Goal: Task Accomplishment & Management: Manage account settings

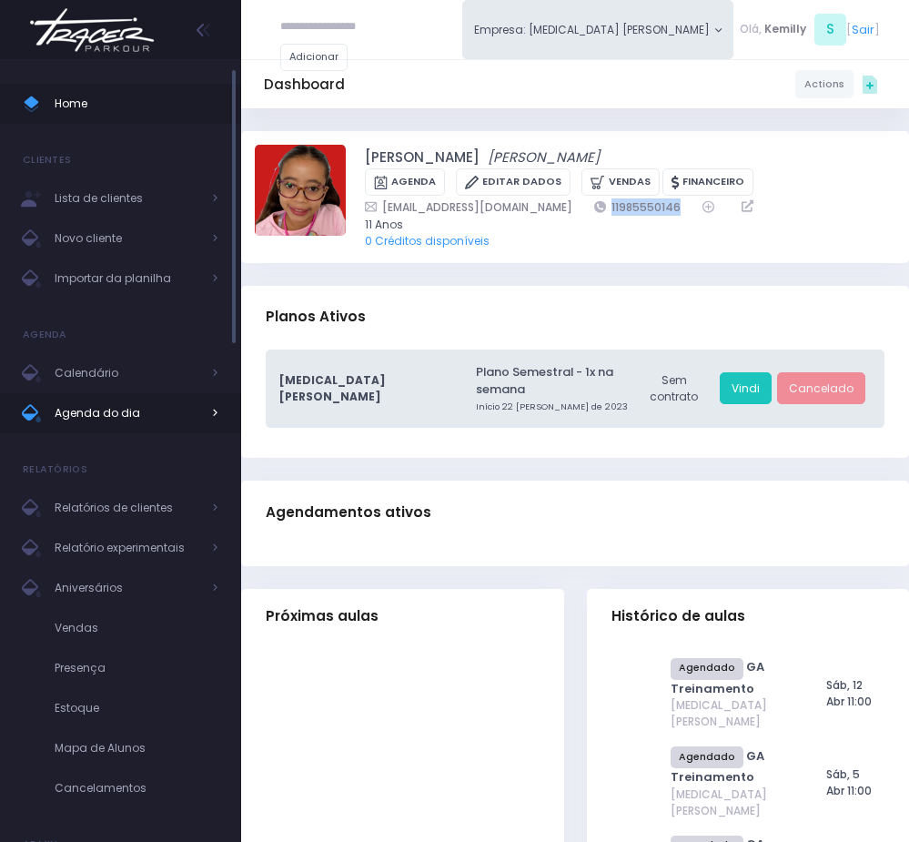
click at [110, 409] on span "Agenda do dia" at bounding box center [128, 413] width 146 height 24
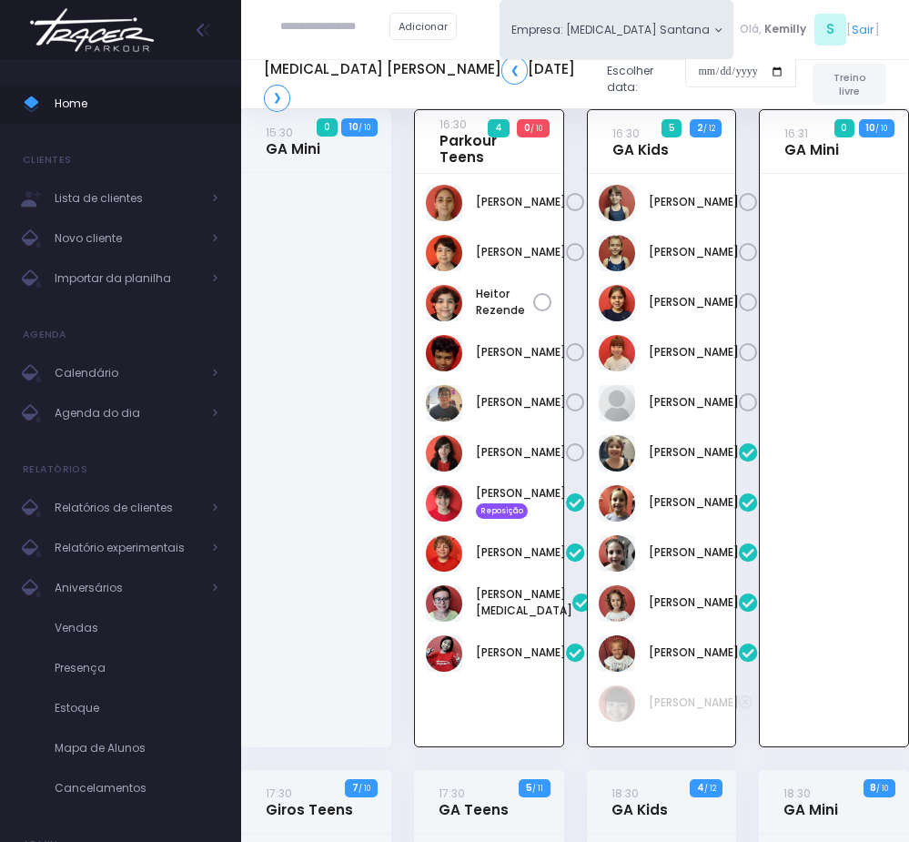
scroll to position [17, 0]
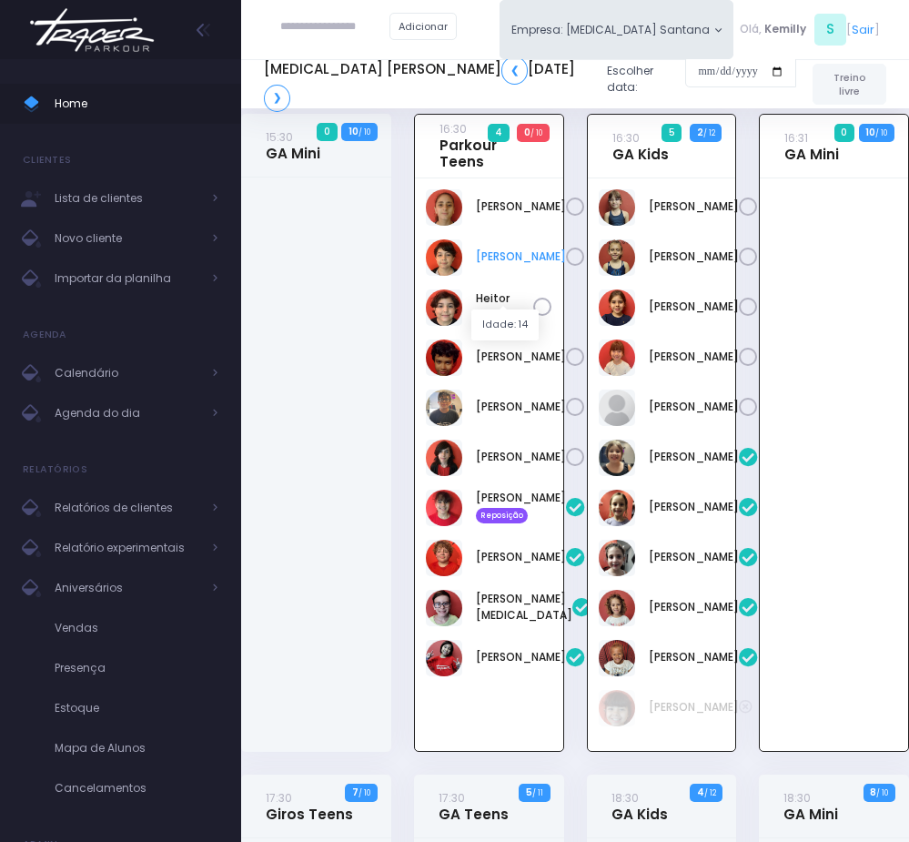
drag, startPoint x: 468, startPoint y: 278, endPoint x: 525, endPoint y: 290, distance: 58.5
click at [525, 276] on div "Arthur Rezende" at bounding box center [489, 257] width 126 height 36
copy div "Arthur Rezende"
drag, startPoint x: 470, startPoint y: 721, endPoint x: 519, endPoint y: 754, distance: 58.8
click at [519, 626] on div "João Vitor Fontan Nicoleti" at bounding box center [489, 608] width 126 height 36
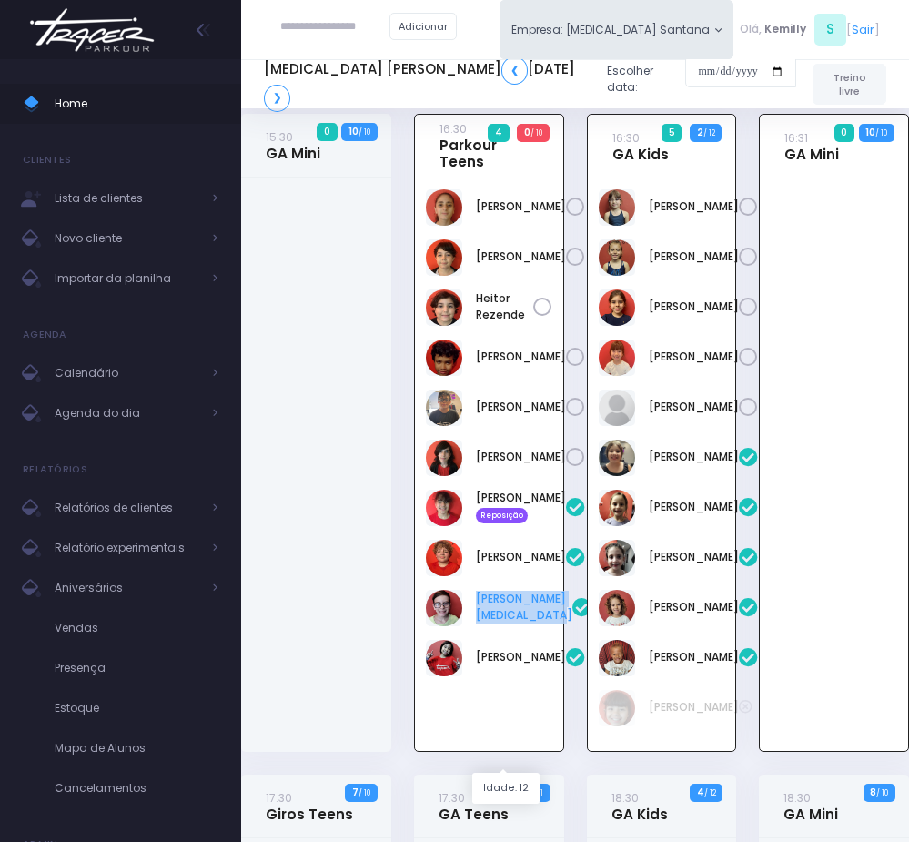
copy link "João Vitor Fontan Nicoleti"
drag, startPoint x: 468, startPoint y: 783, endPoint x: 530, endPoint y: 811, distance: 68.5
click at [530, 676] on div "Lorena Mie Sato" at bounding box center [489, 658] width 126 height 36
copy div "Lorena Mie Sato"
click at [495, 665] on link "Lorena Mie Sato" at bounding box center [521, 657] width 90 height 16
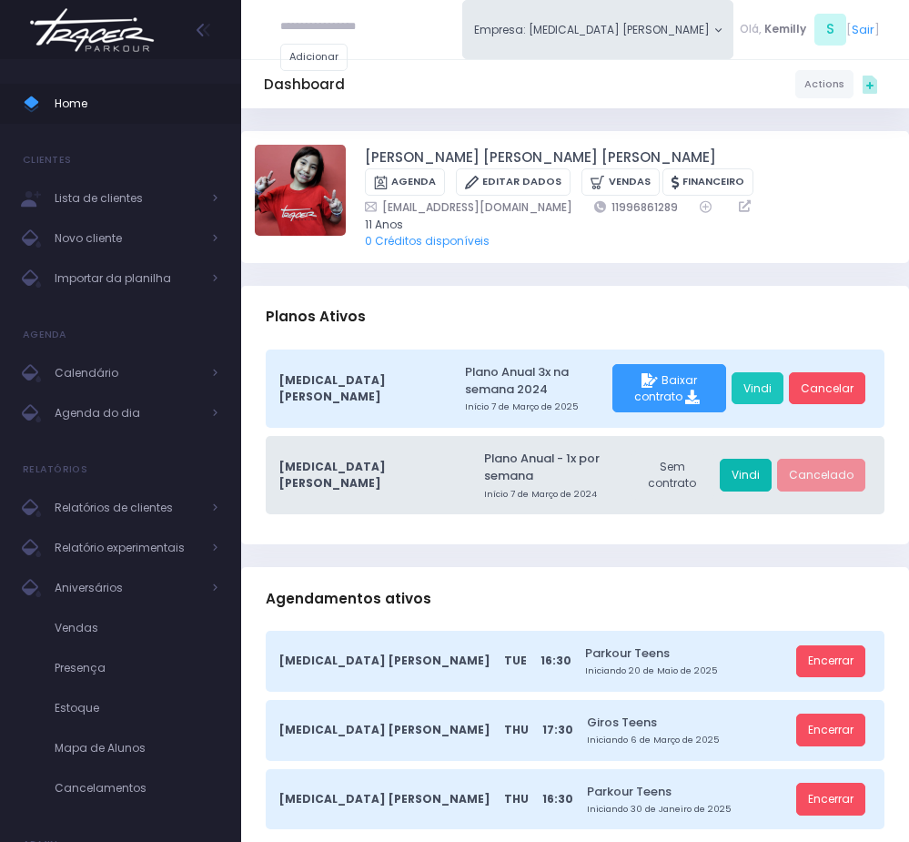
click at [743, 459] on link "Vindi" at bounding box center [746, 475] width 52 height 33
click at [101, 408] on span "Agenda do dia" at bounding box center [128, 413] width 146 height 24
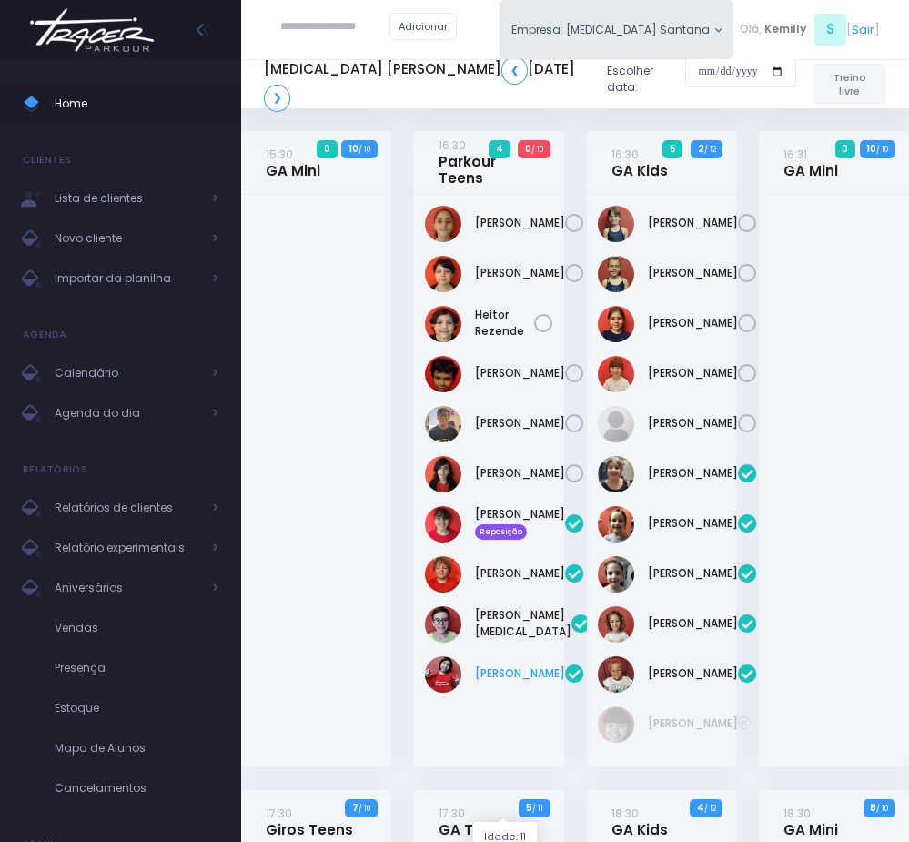
click at [486, 681] on link "Lorena Mie Sato" at bounding box center [520, 673] width 90 height 16
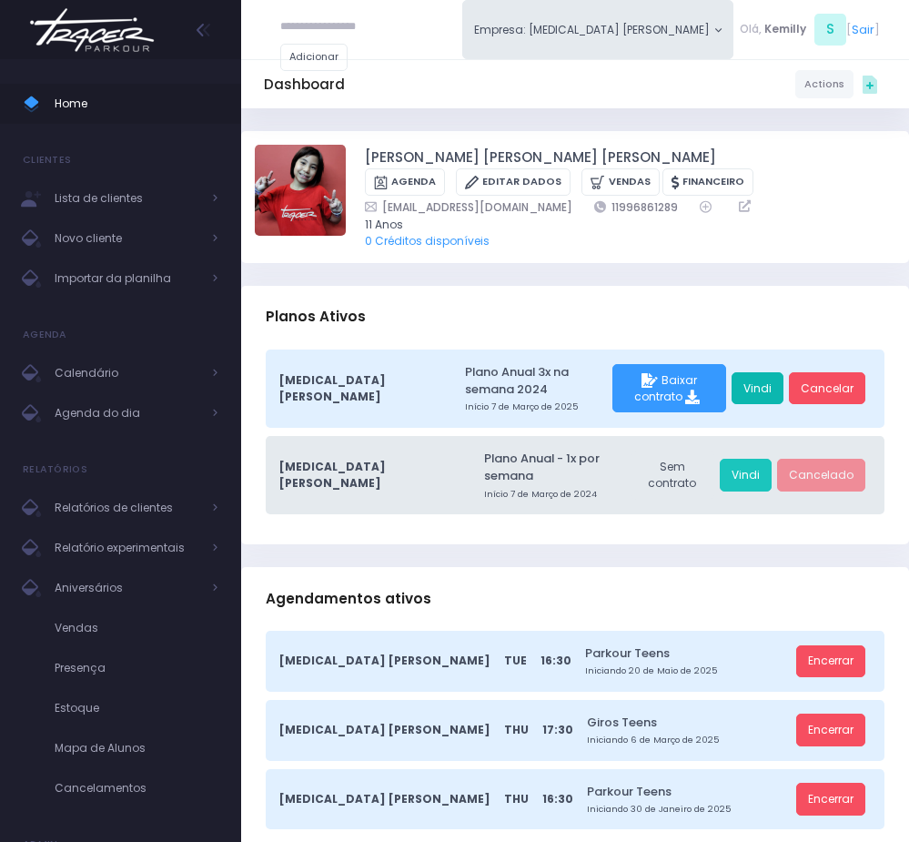
click at [759, 382] on link "Vindi" at bounding box center [758, 388] width 52 height 33
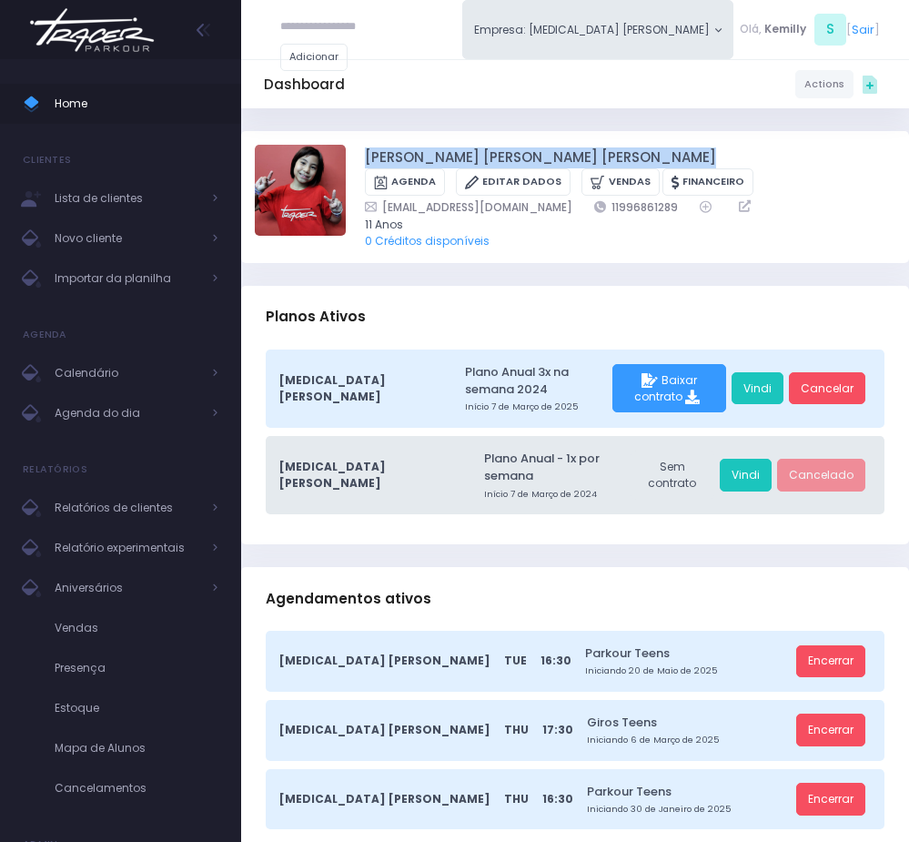
drag, startPoint x: 347, startPoint y: 156, endPoint x: 524, endPoint y: 159, distance: 177.4
click at [524, 159] on div "Lorena mie sato ayres Agenda Editar Dados Vendas Financeiro" at bounding box center [575, 197] width 641 height 105
copy div "Lorena mie sato ayres"
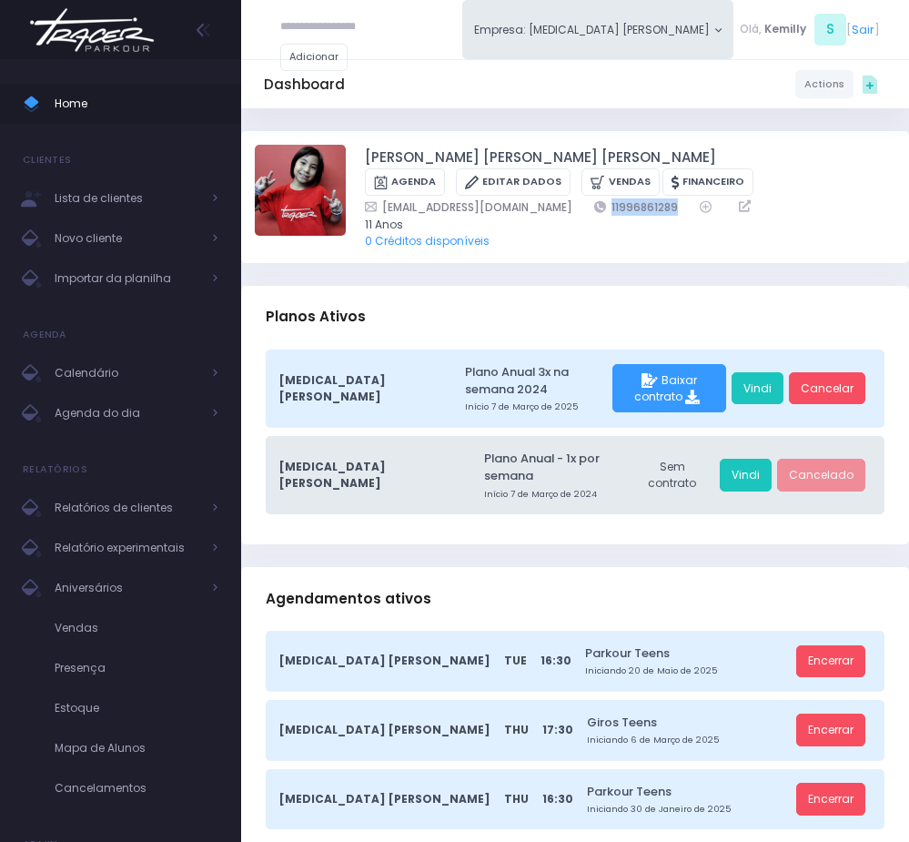
drag, startPoint x: 590, startPoint y: 206, endPoint x: 607, endPoint y: 206, distance: 17.3
click at [607, 206] on div "Kelysato@gmail.com 11996861289" at bounding box center [619, 206] width 509 height 17
copy link "11996861289"
click at [328, 23] on input "text" at bounding box center [334, 27] width 109 height 33
type input "******"
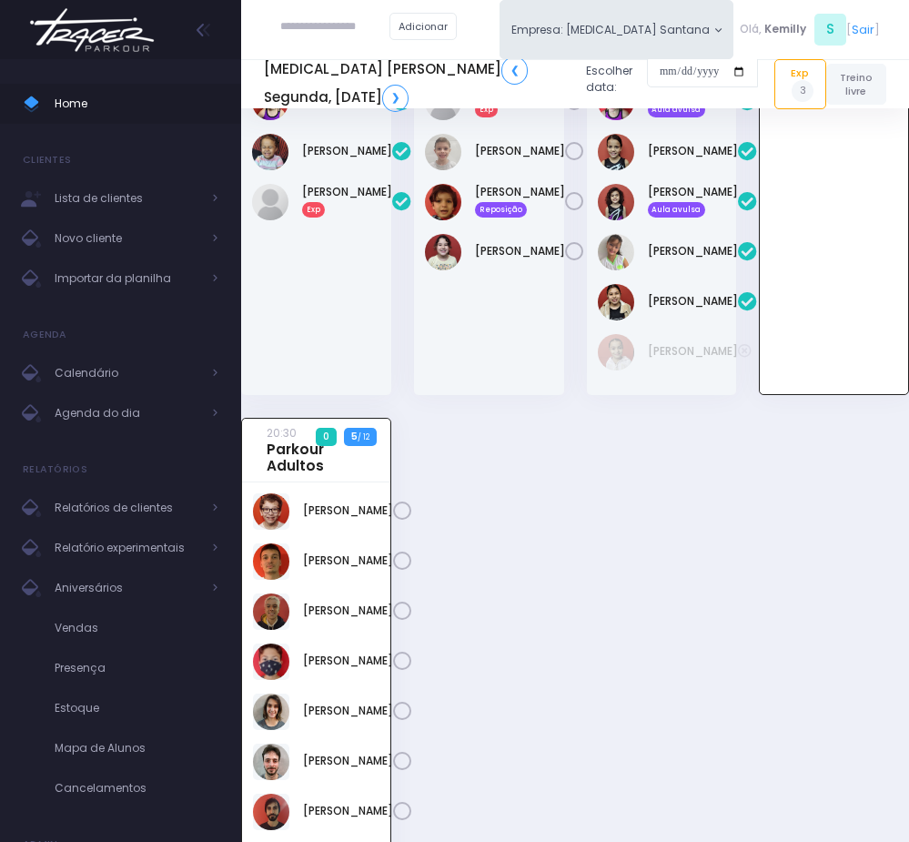
scroll to position [1289, 0]
click at [145, 421] on span "Agenda do dia" at bounding box center [128, 413] width 146 height 24
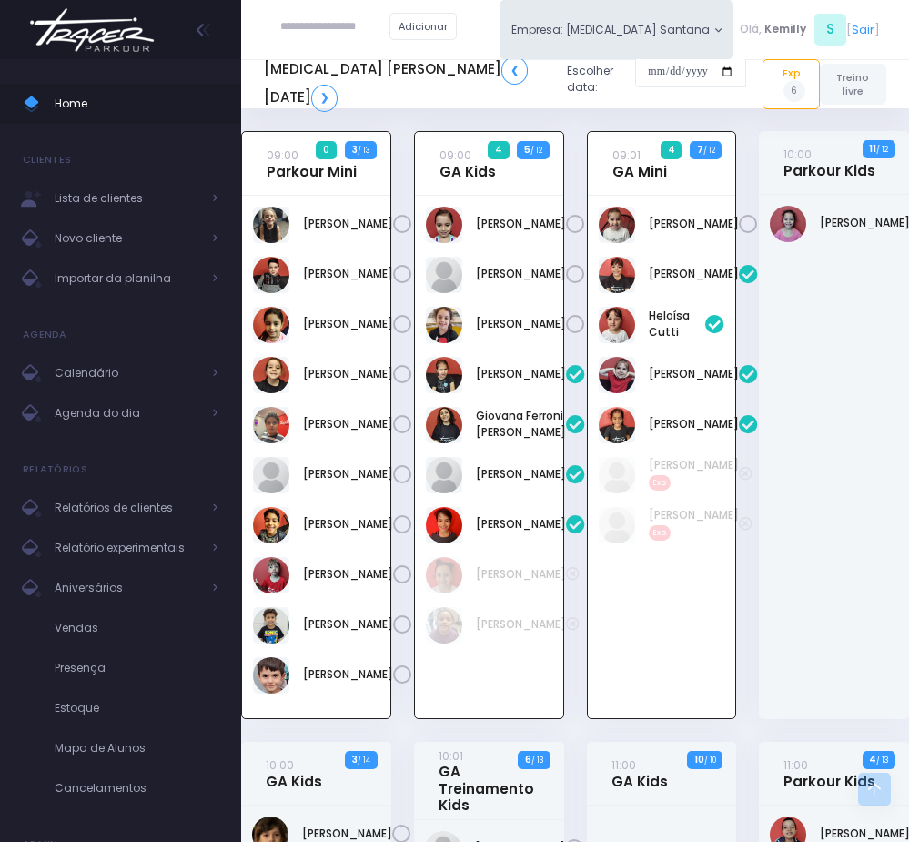
scroll to position [1501, 0]
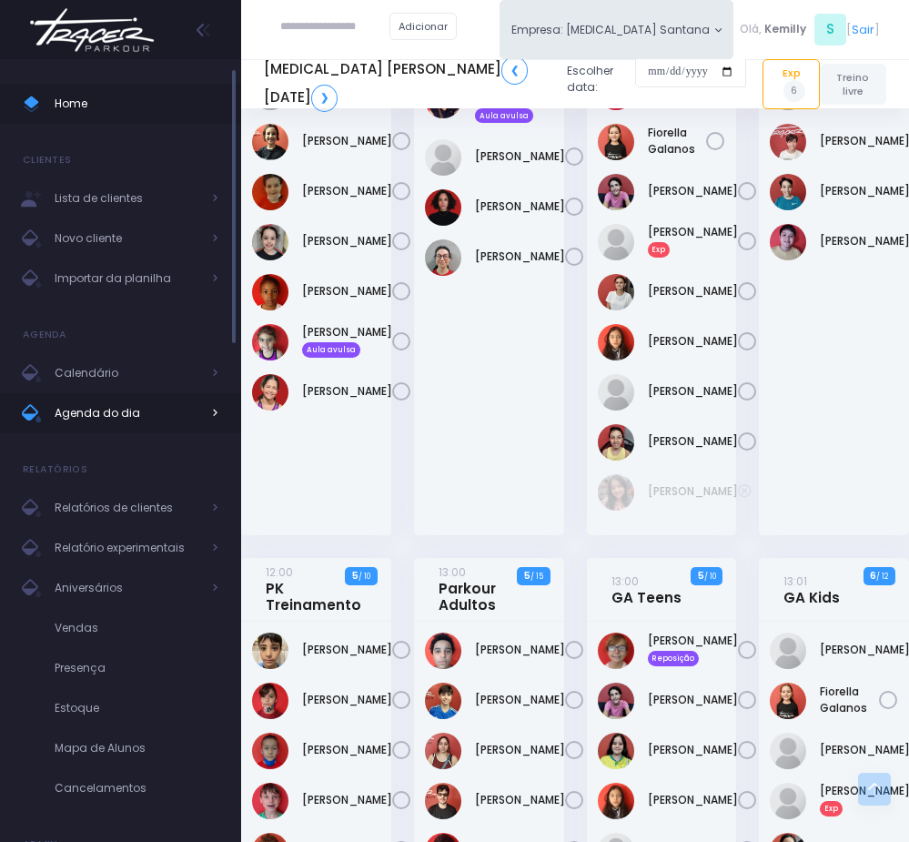
click at [104, 410] on span "Agenda do dia" at bounding box center [128, 413] width 146 height 24
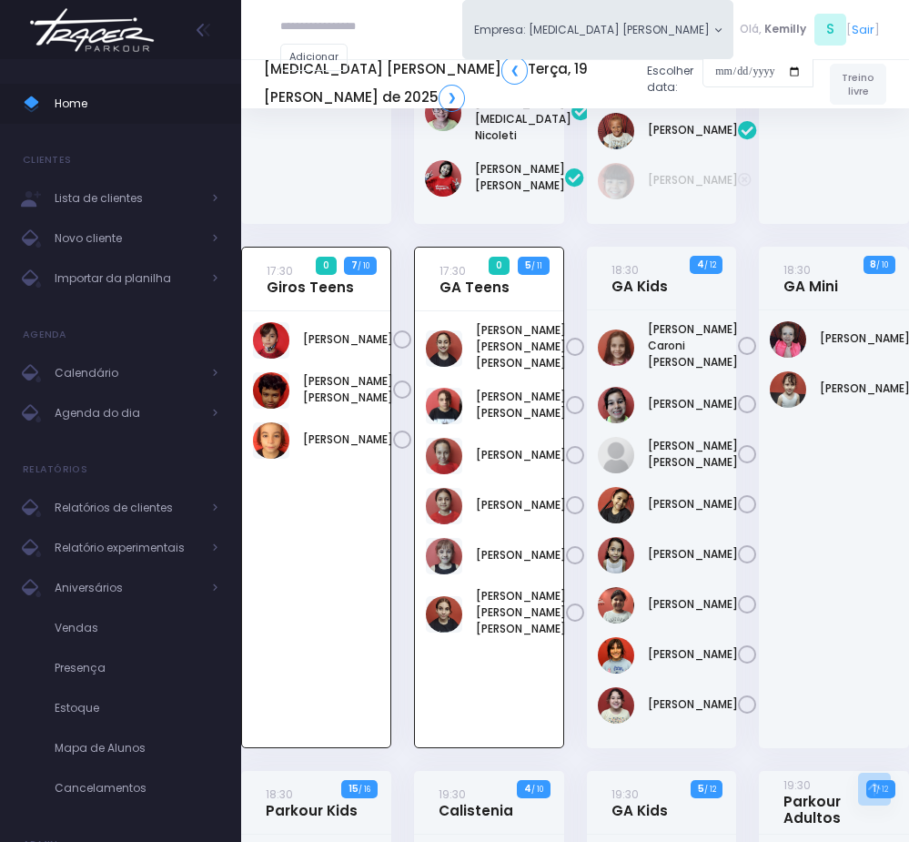
scroll to position [546, 0]
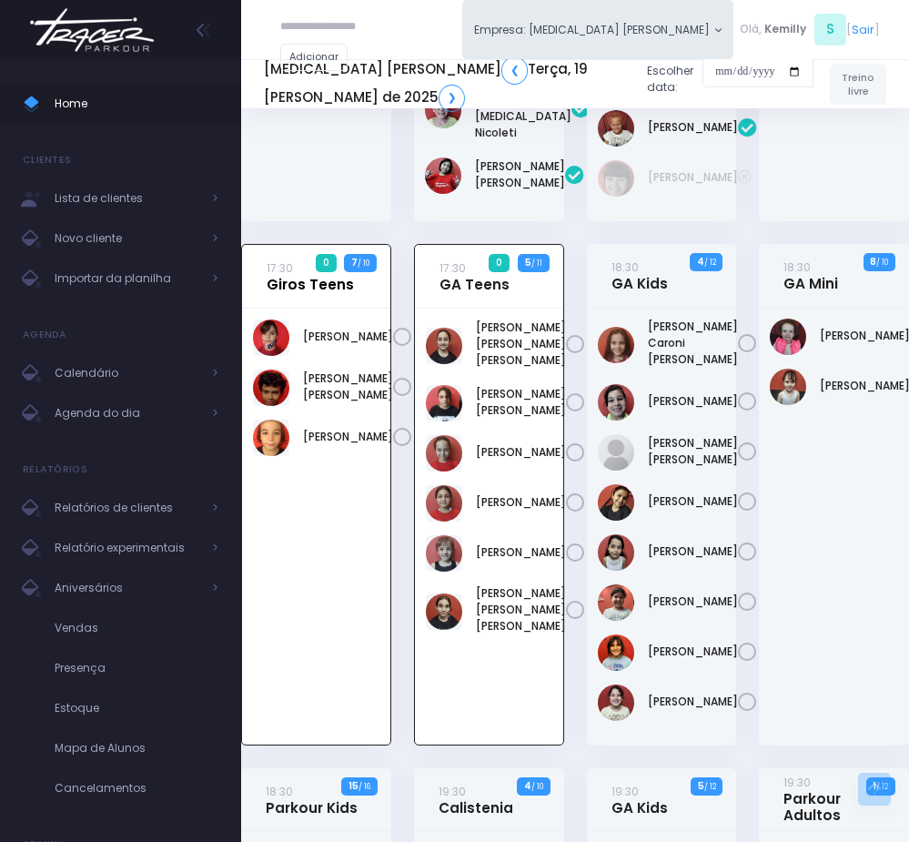
click at [296, 293] on link "17:30 Giros Teens" at bounding box center [310, 276] width 87 height 34
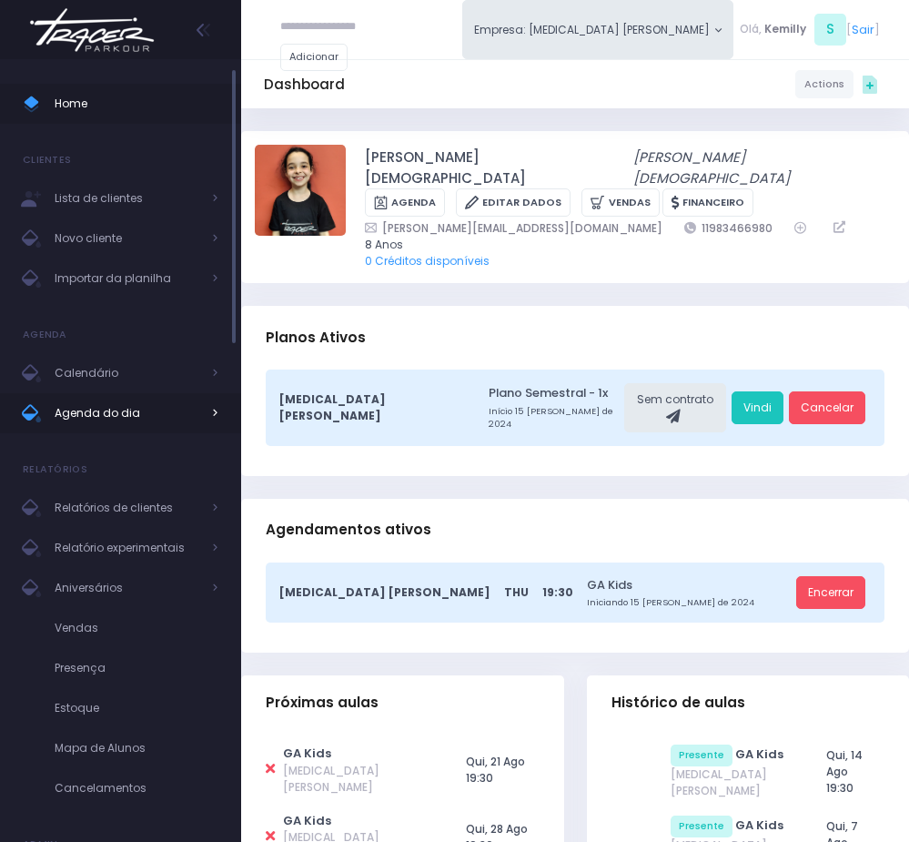
click at [118, 409] on span "Agenda do dia" at bounding box center [128, 413] width 146 height 24
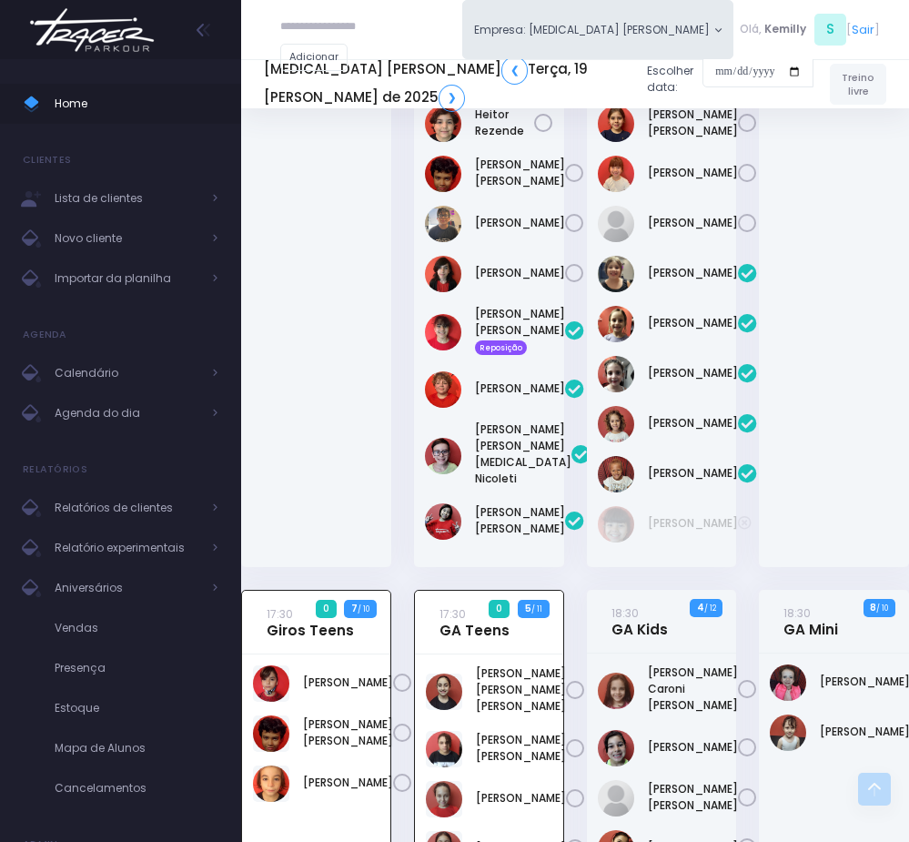
scroll to position [50, 0]
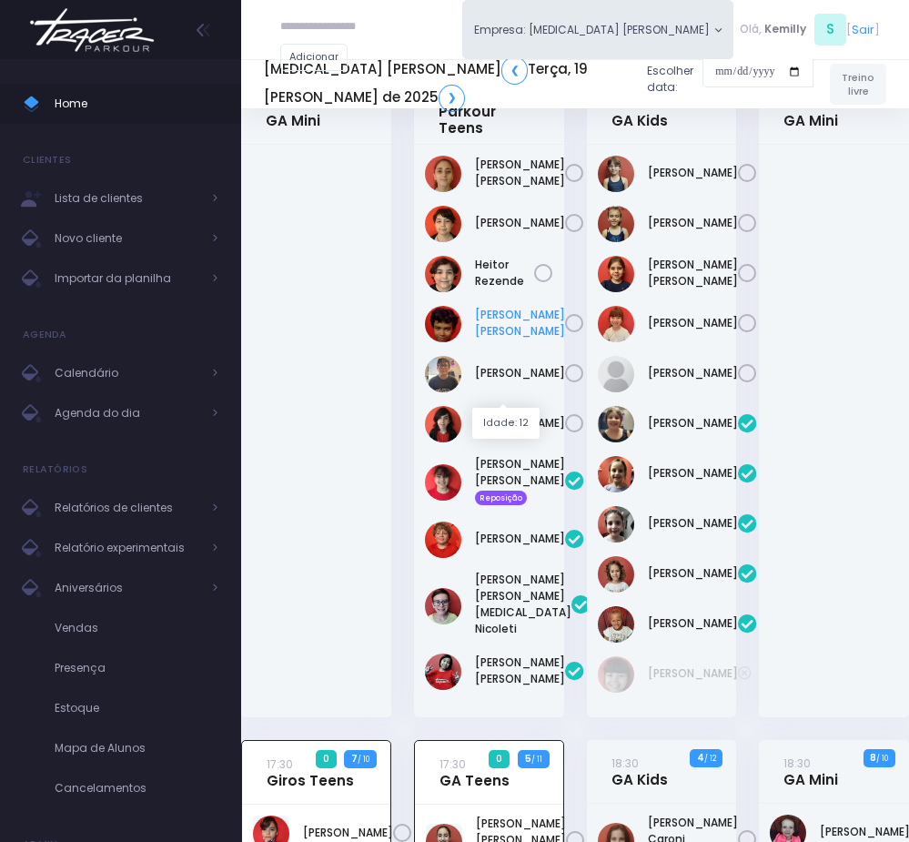
click at [508, 339] on link "[PERSON_NAME] [PERSON_NAME]" at bounding box center [520, 323] width 90 height 33
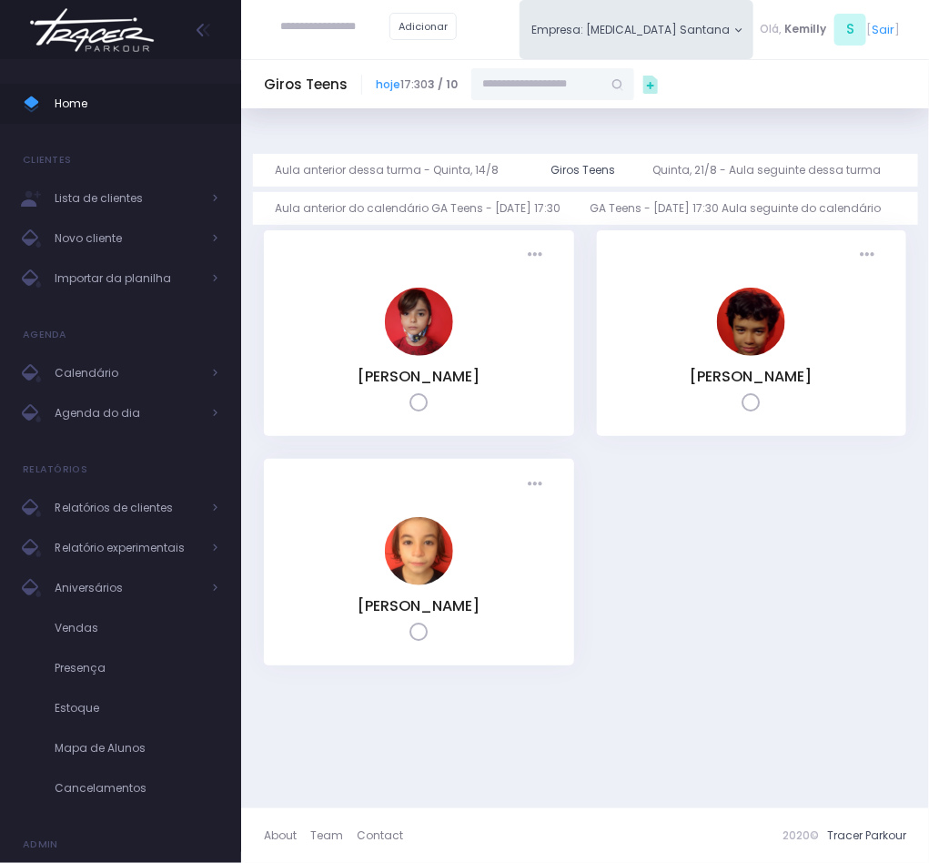
click at [574, 93] on input "text" at bounding box center [536, 84] width 131 height 33
paste input "**********"
type input "**********"
click at [573, 126] on span "Kelysato@gmail.com" at bounding box center [555, 137] width 96 height 30
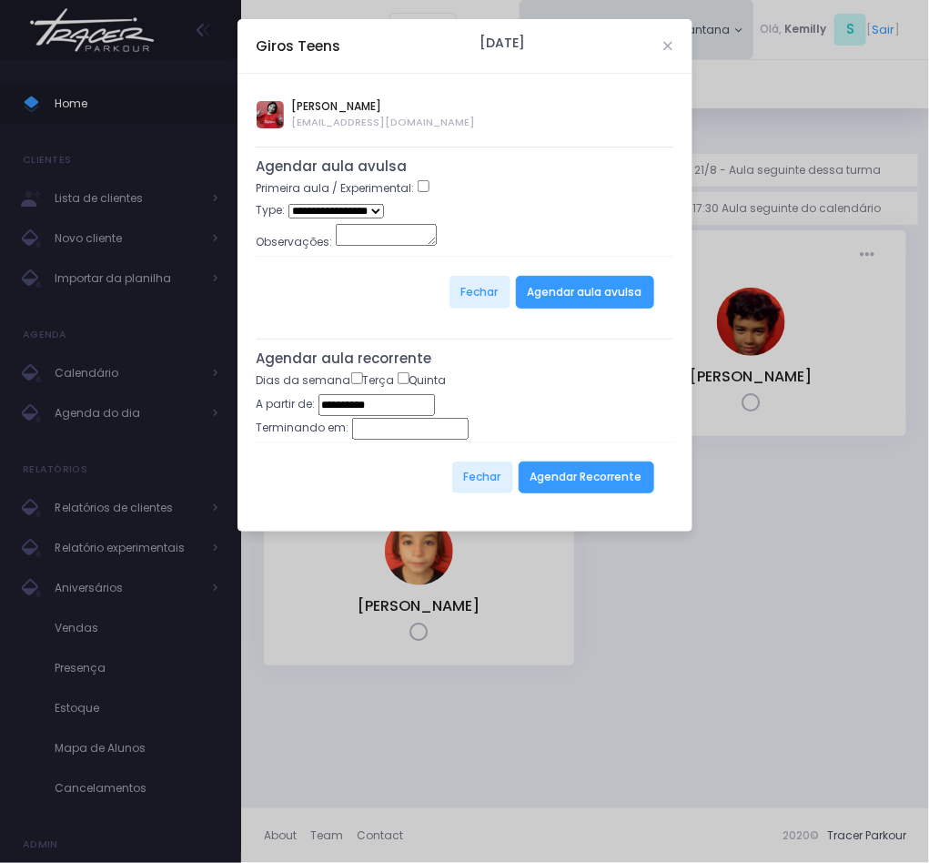
type input "**********"
click at [587, 494] on button "Agendar Recorrente" at bounding box center [587, 477] width 136 height 33
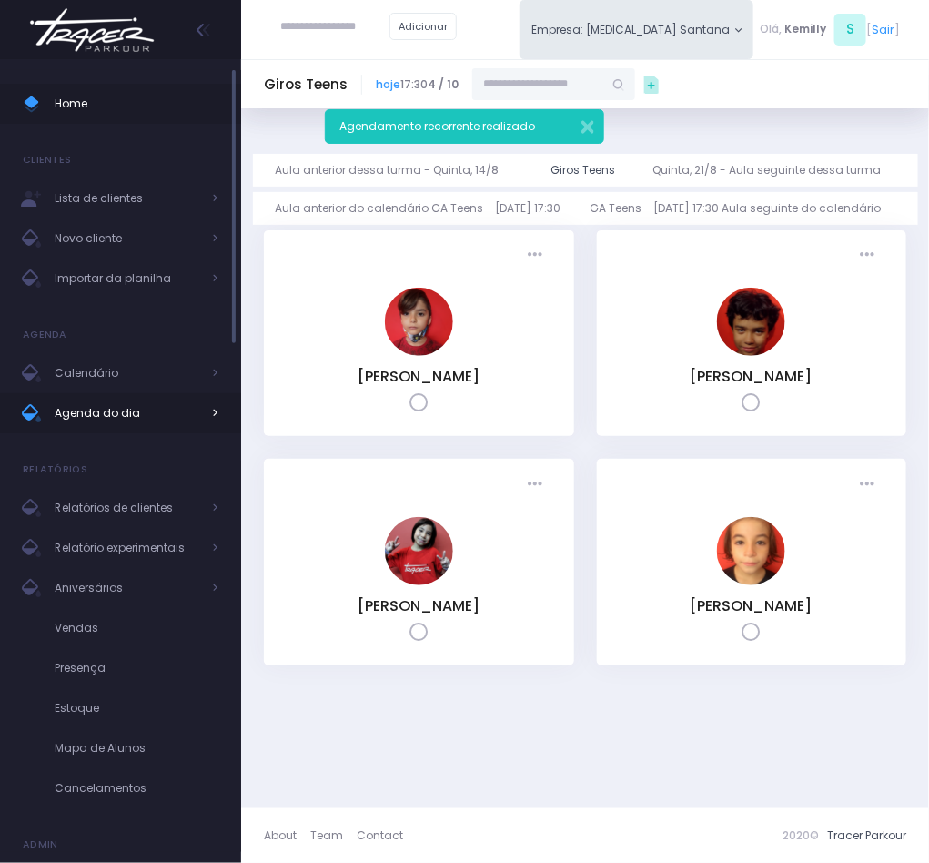
click at [165, 418] on span "Agenda do dia" at bounding box center [128, 413] width 146 height 24
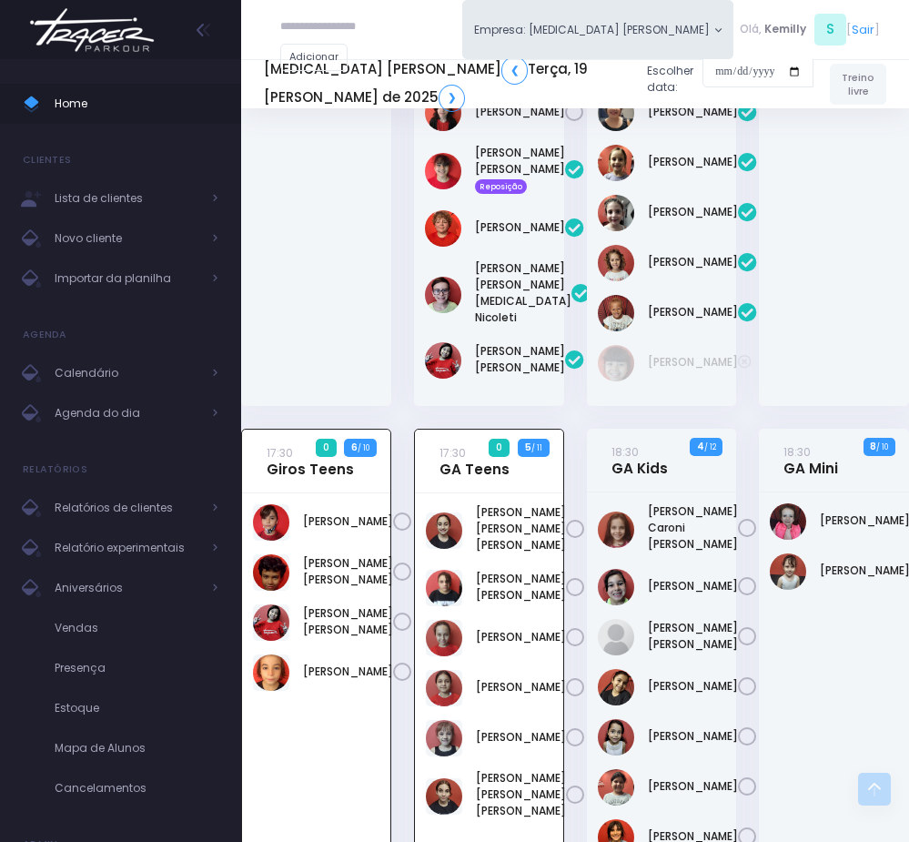
scroll to position [323, 0]
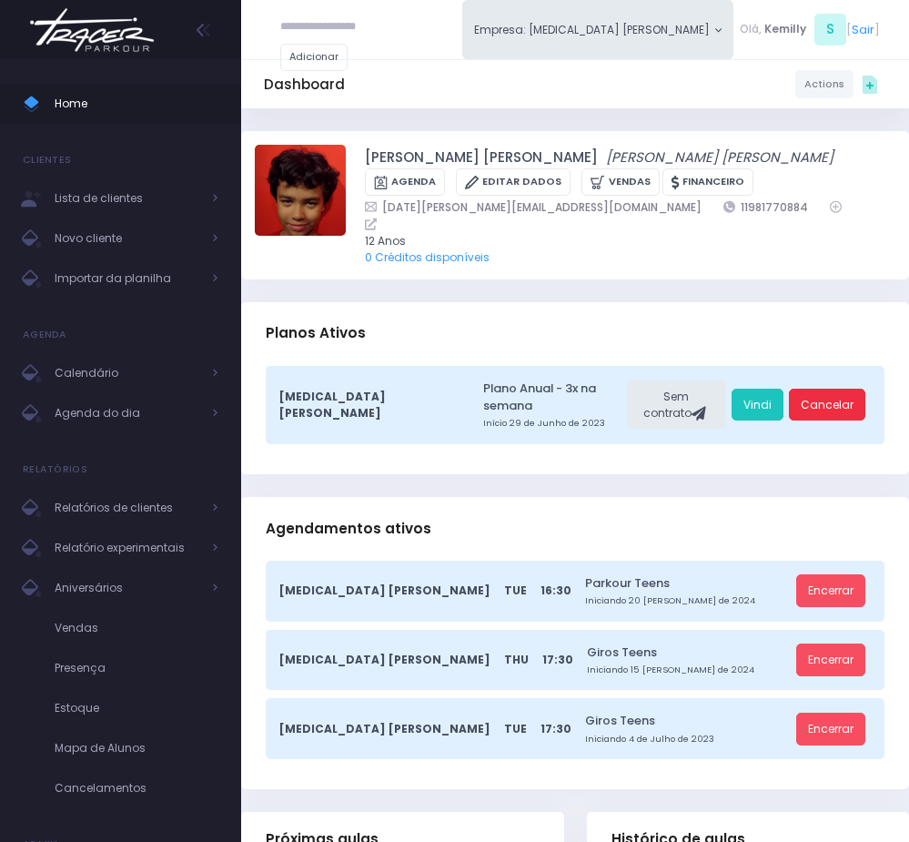
click at [822, 388] on link "Cancelar" at bounding box center [827, 404] width 76 height 33
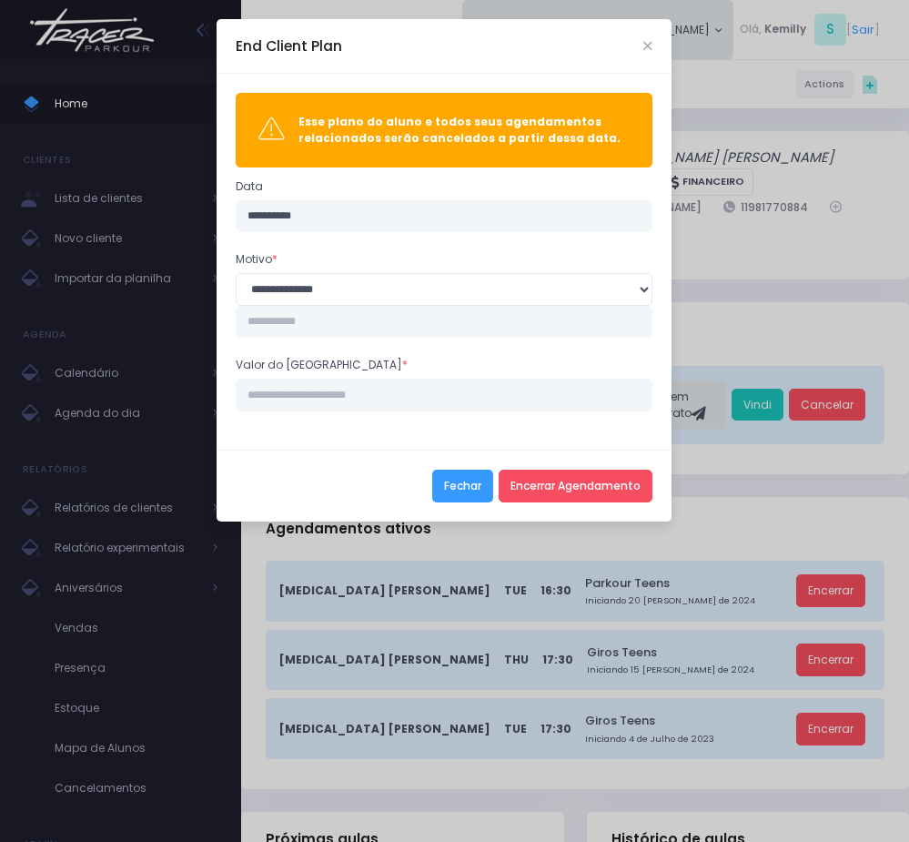
click at [459, 489] on button "Fechar" at bounding box center [462, 485] width 61 height 33
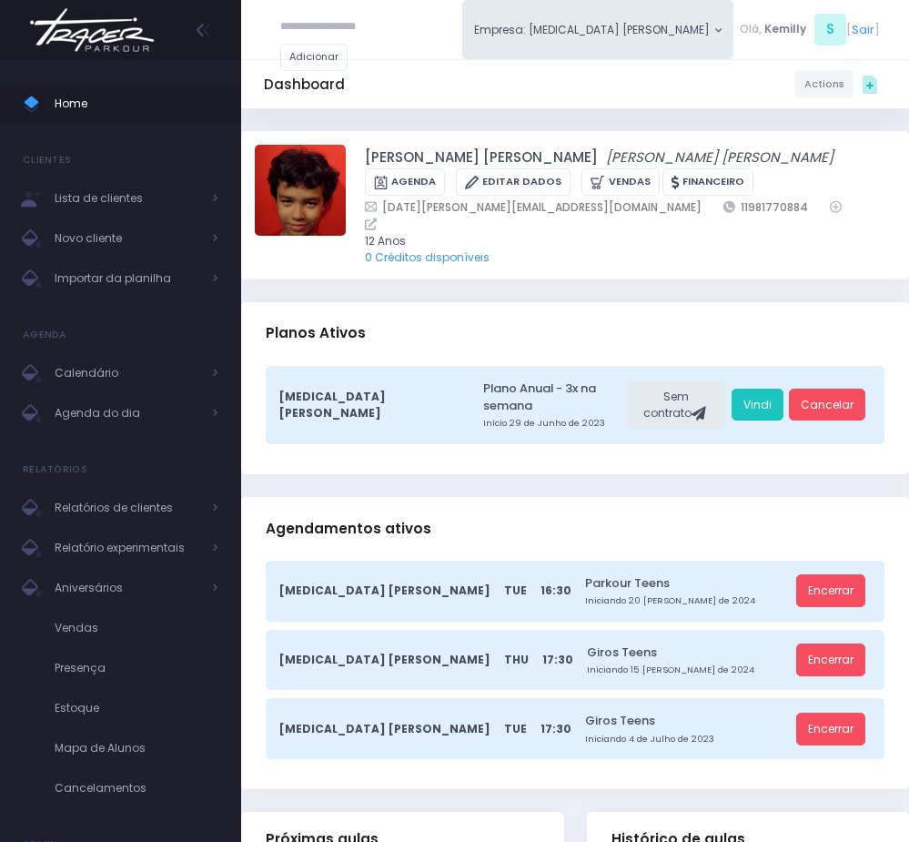
scroll to position [136, 0]
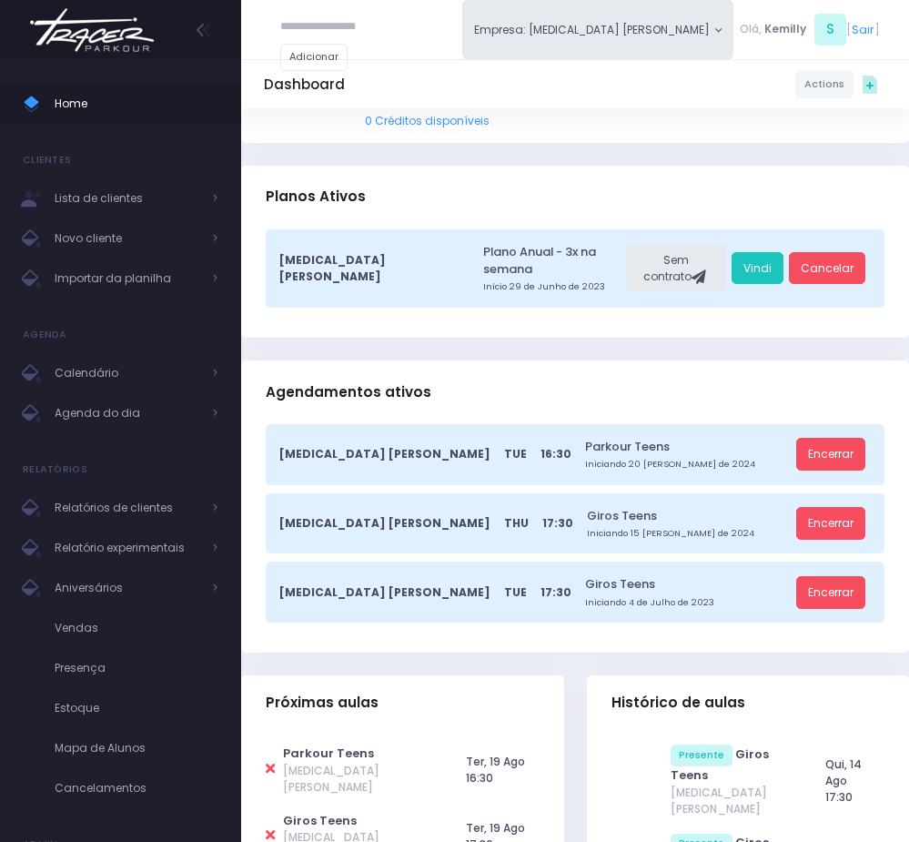
click at [267, 762] on icon at bounding box center [270, 769] width 9 height 14
type input "**********"
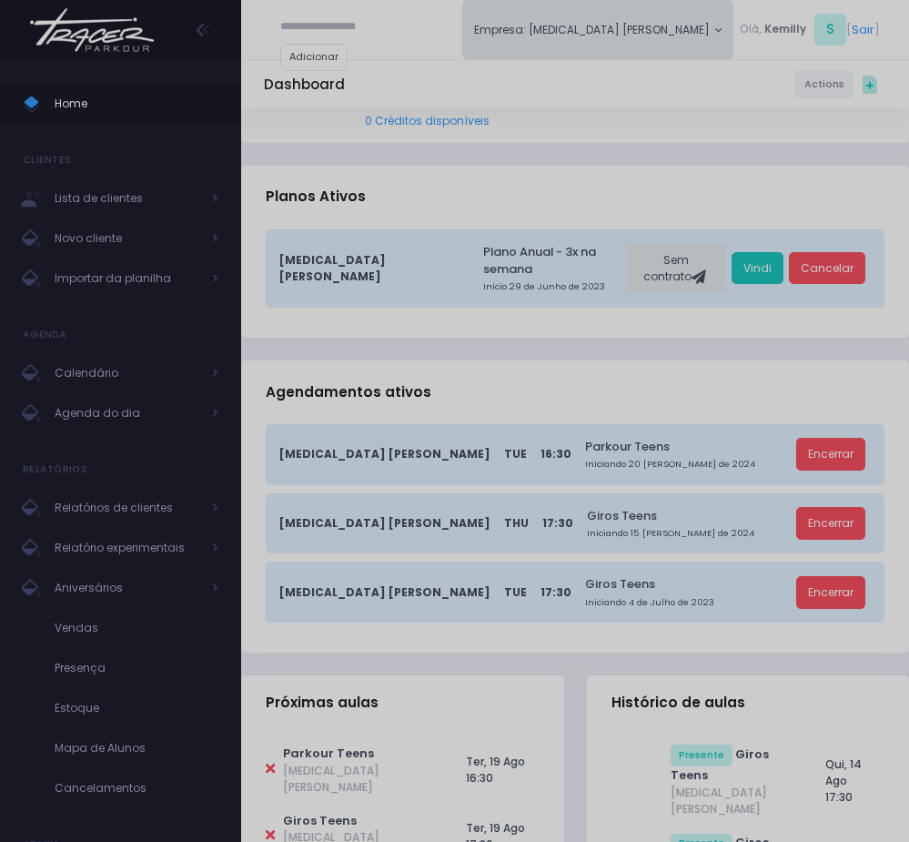
scroll to position [0, 0]
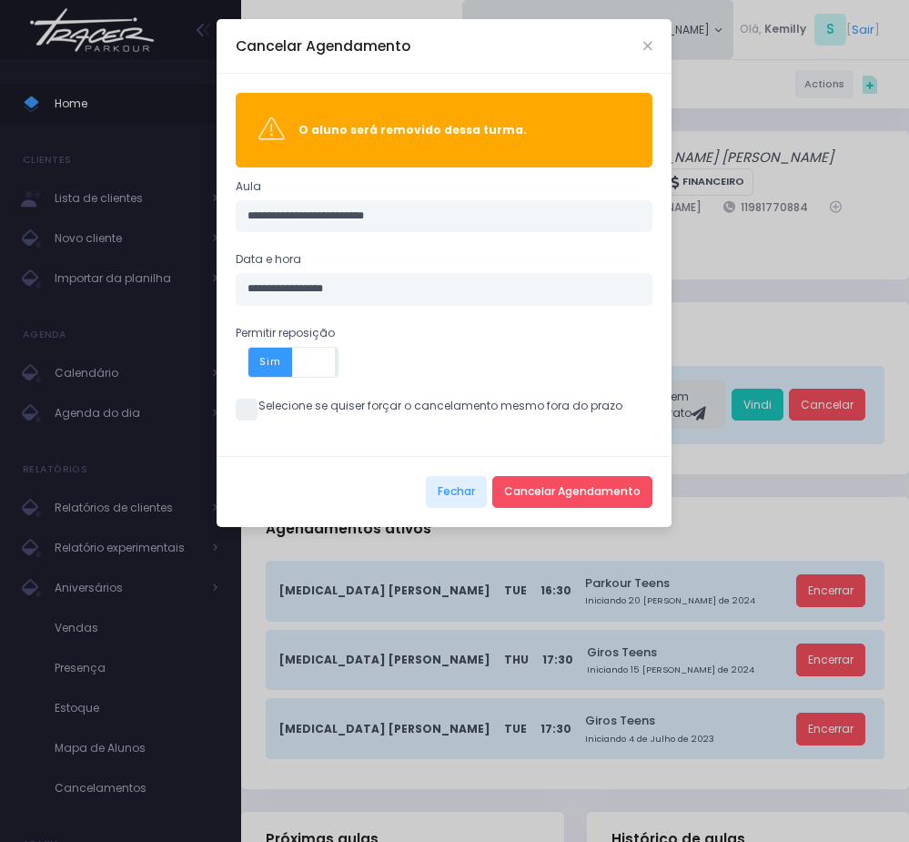
click at [254, 415] on span at bounding box center [247, 410] width 22 height 22
click at [648, 49] on icon "Close" at bounding box center [647, 46] width 9 height 12
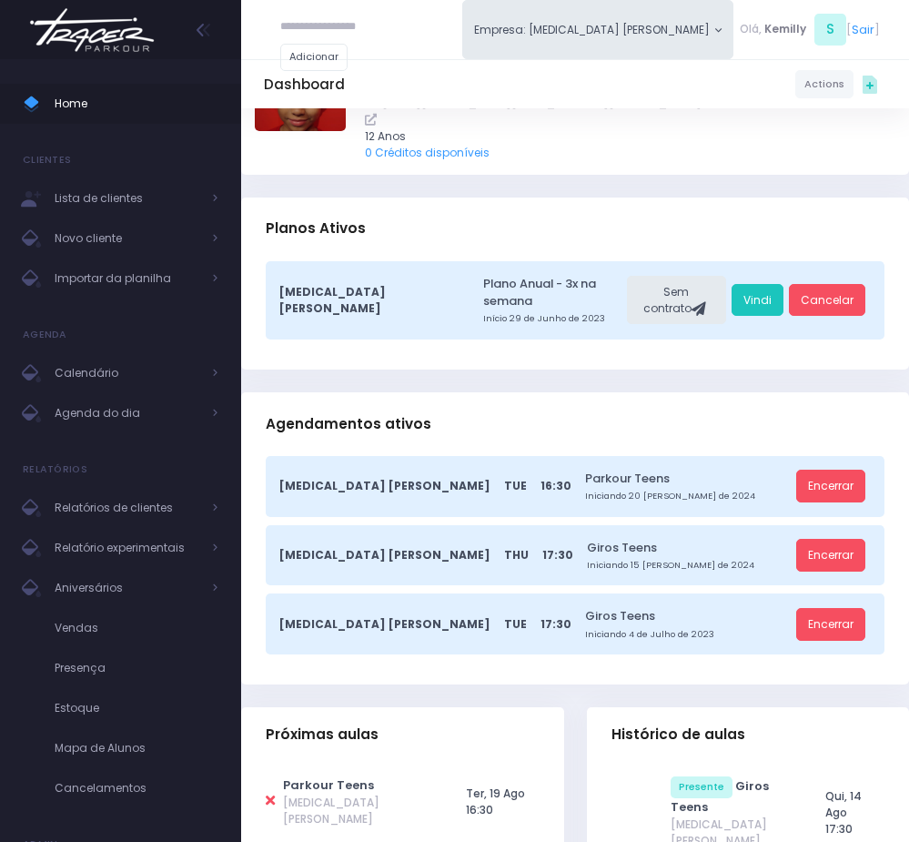
scroll to position [136, 0]
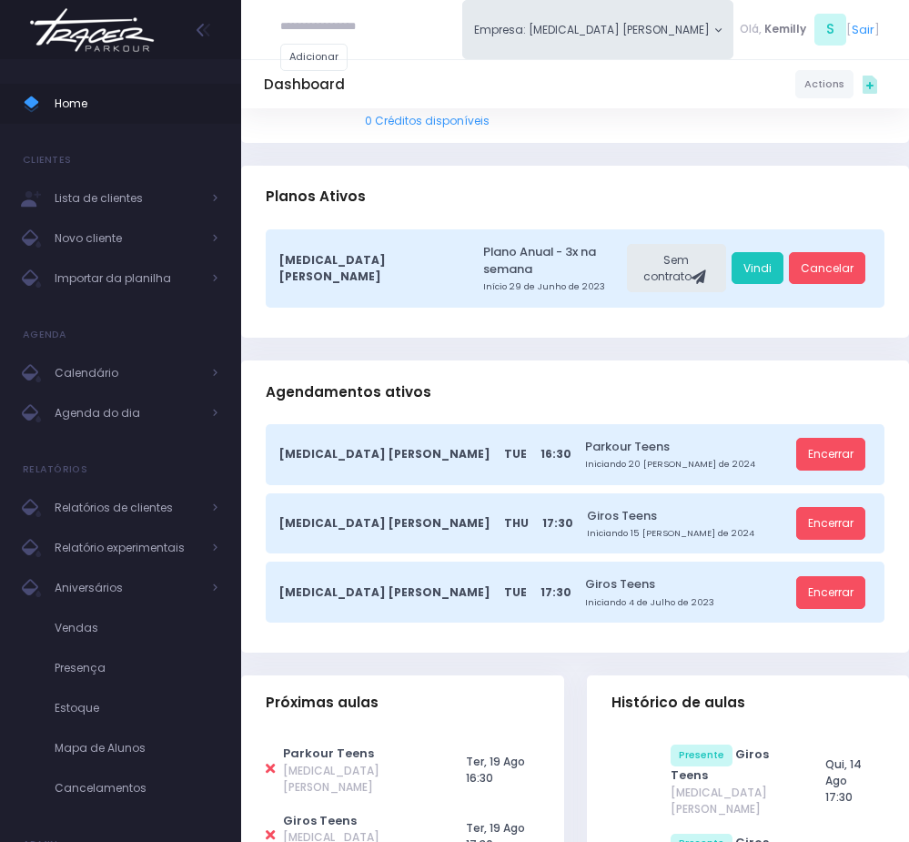
click at [271, 762] on icon at bounding box center [270, 769] width 9 height 14
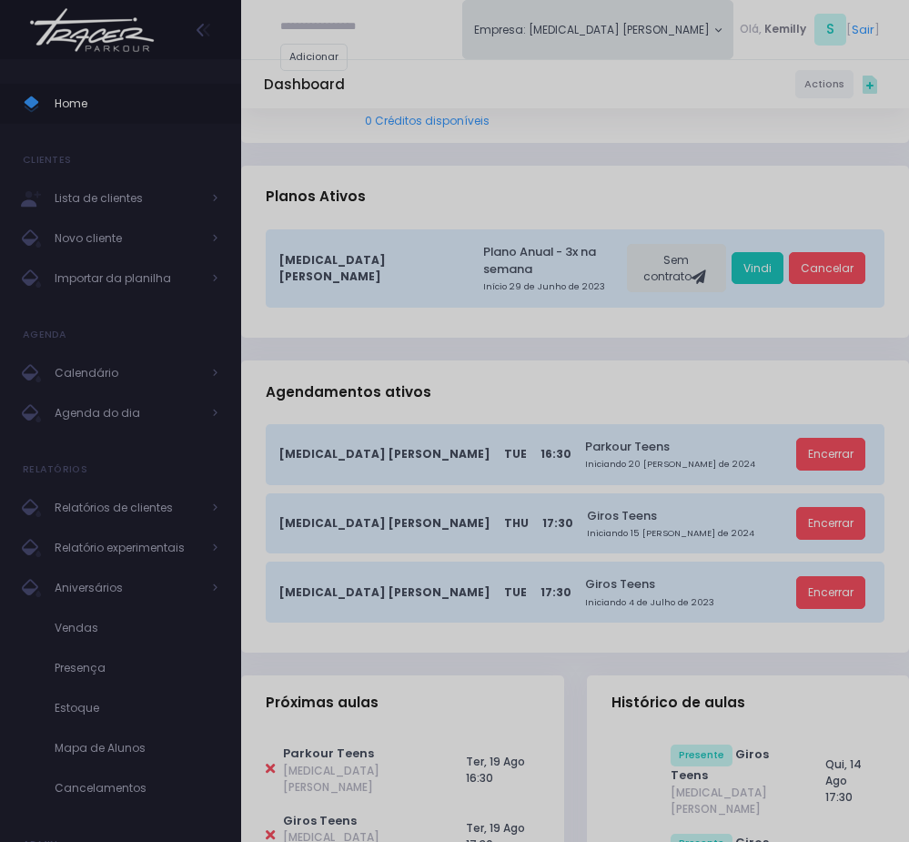
scroll to position [0, 0]
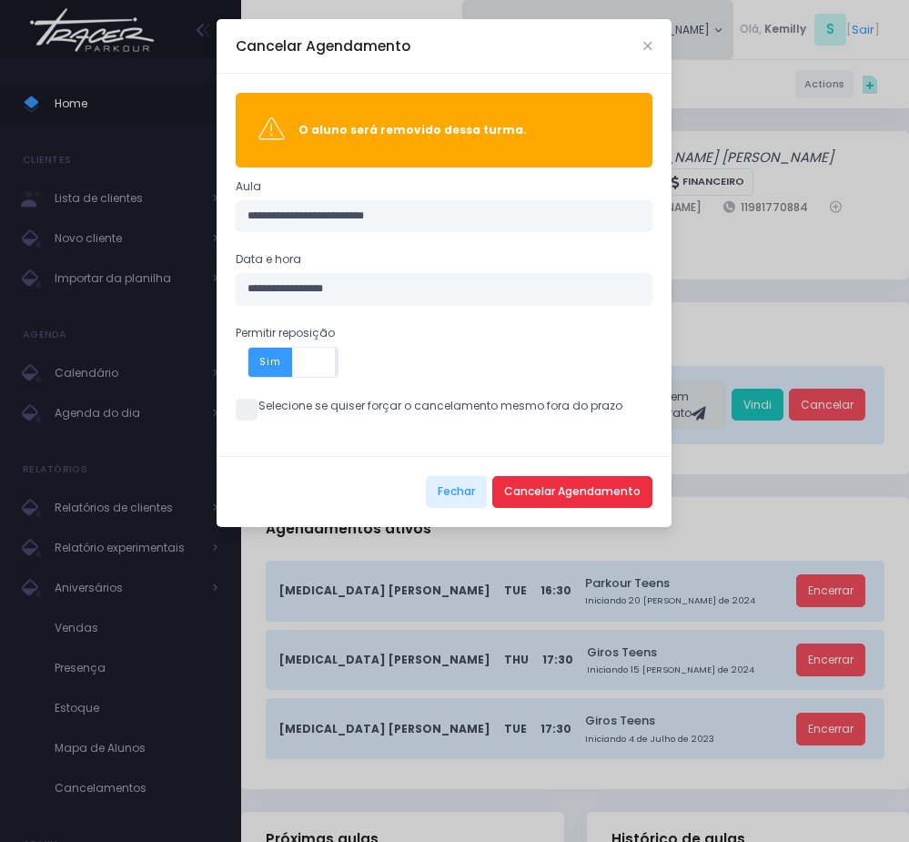
click at [547, 494] on button "Cancelar Agendamento" at bounding box center [572, 492] width 160 height 33
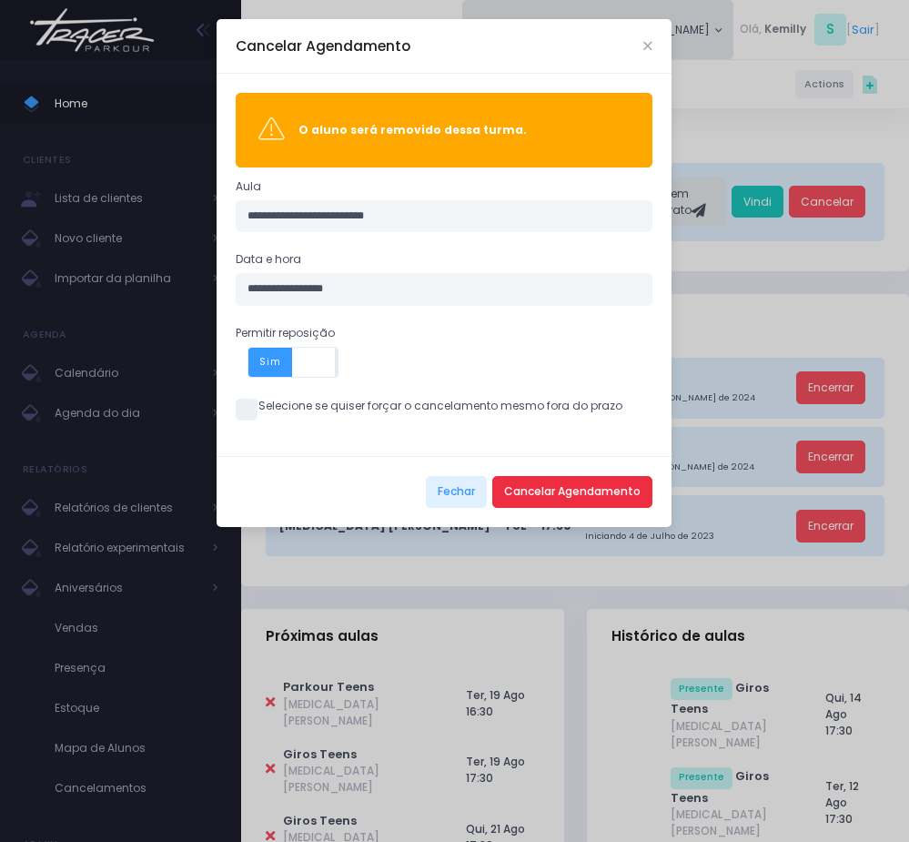
scroll to position [273, 0]
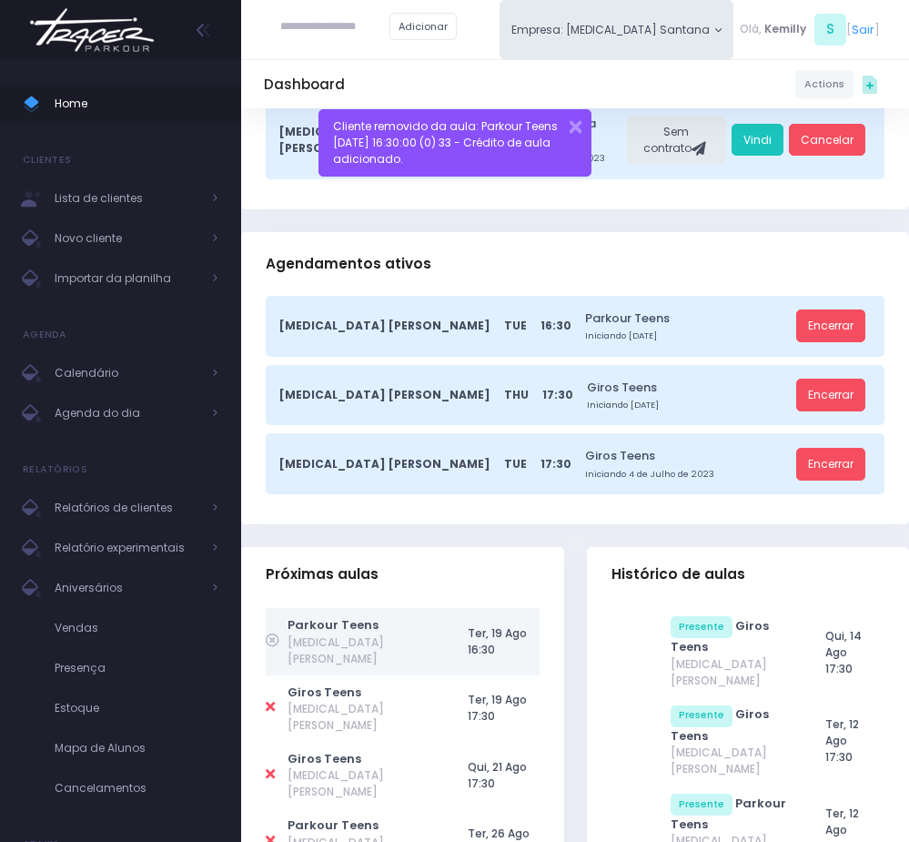
scroll to position [273, 0]
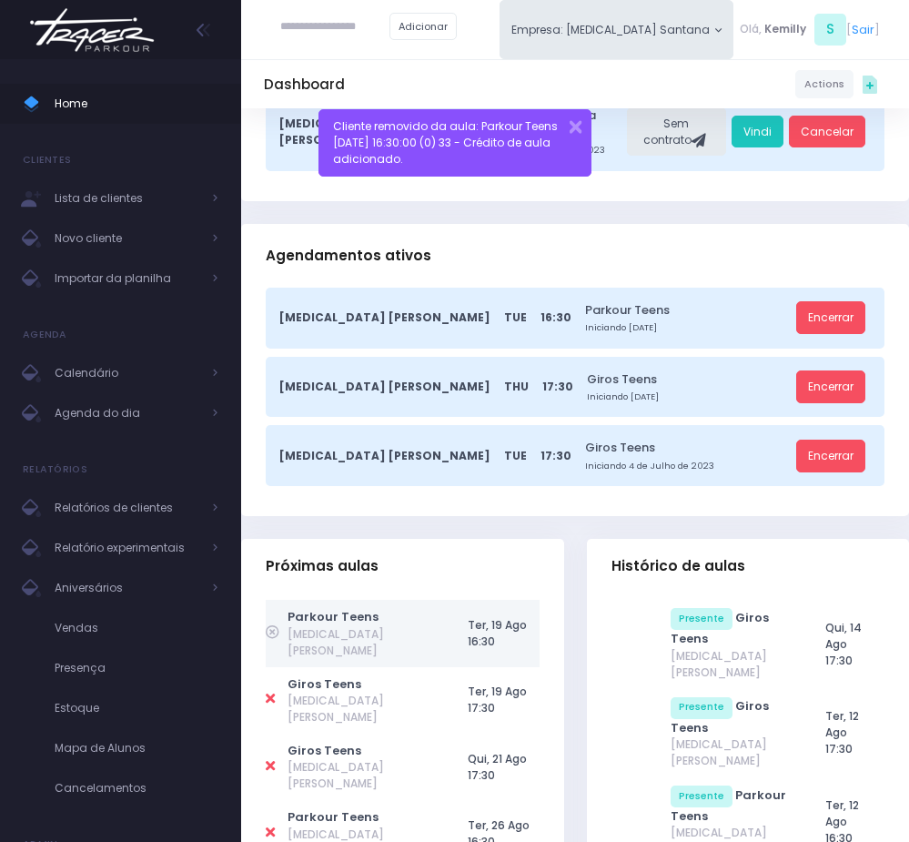
click at [274, 691] on link at bounding box center [270, 698] width 9 height 15
type input "**********"
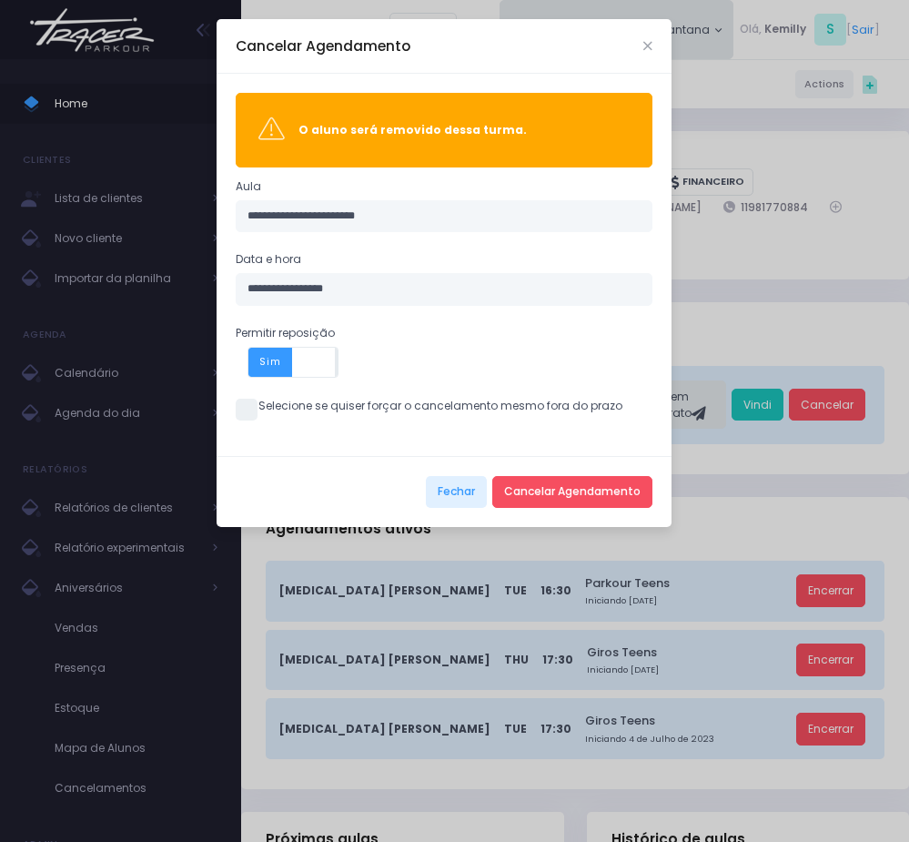
click at [249, 412] on span at bounding box center [247, 410] width 22 height 22
drag, startPoint x: 519, startPoint y: 492, endPoint x: 562, endPoint y: 509, distance: 46.6
click at [520, 492] on button "Cancelar Agendamento" at bounding box center [572, 492] width 160 height 33
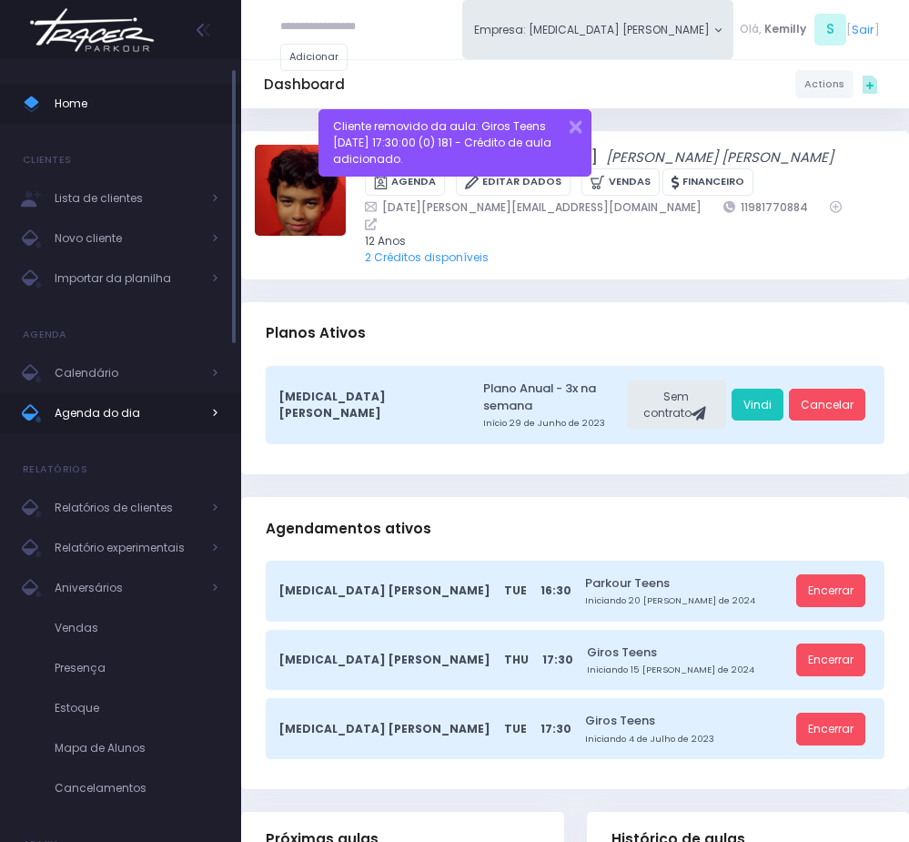
click at [71, 399] on link "Agenda do dia" at bounding box center [120, 413] width 241 height 40
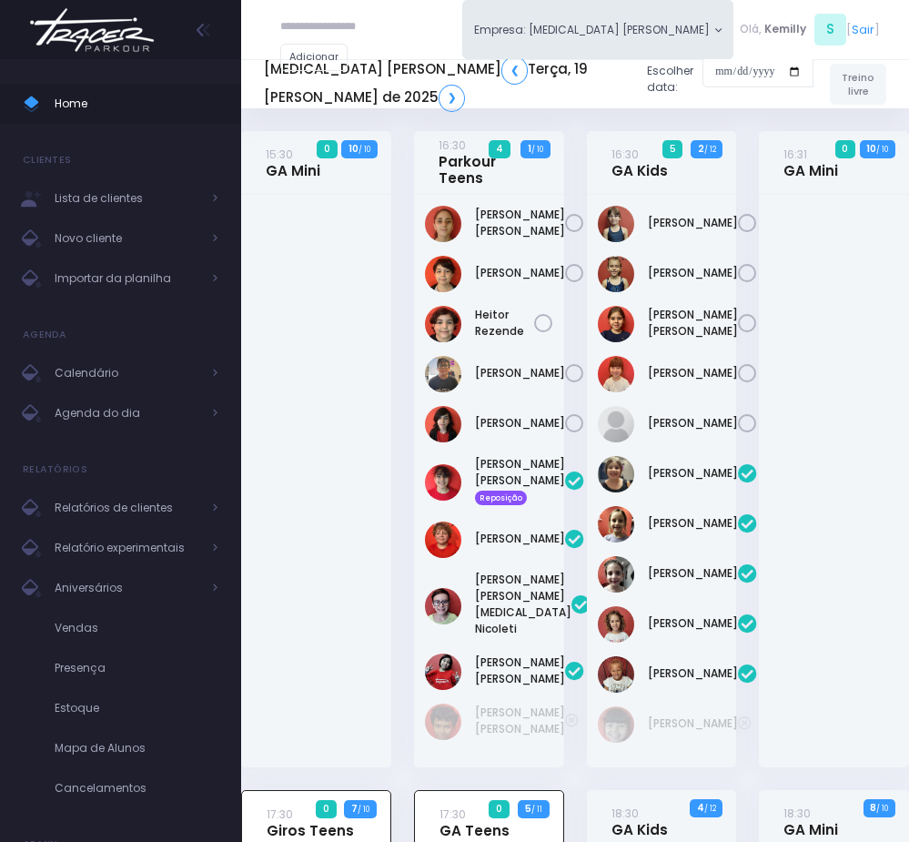
scroll to position [869, 0]
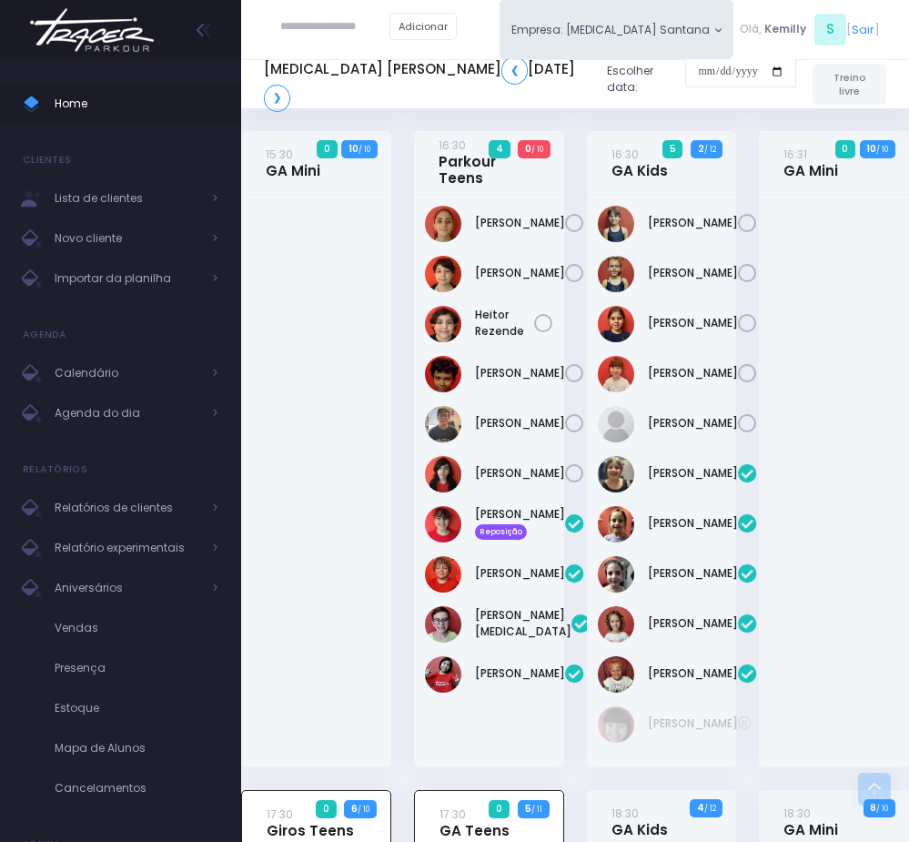
scroll to position [323, 0]
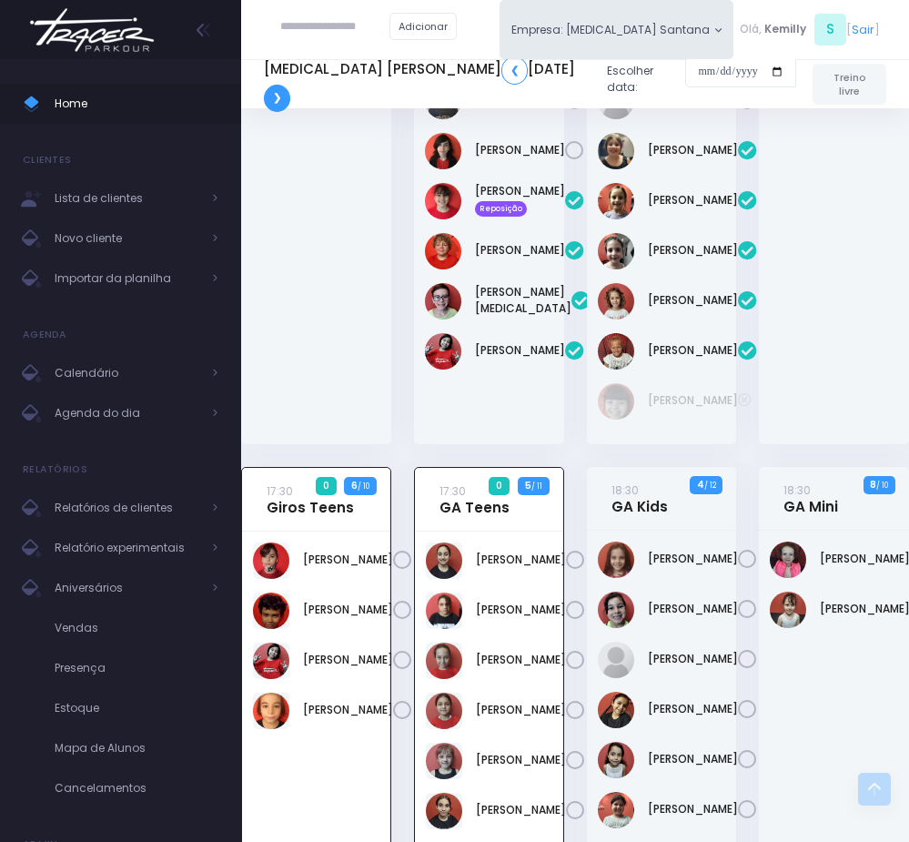
click at [278, 101] on link "❯" at bounding box center [277, 98] width 26 height 27
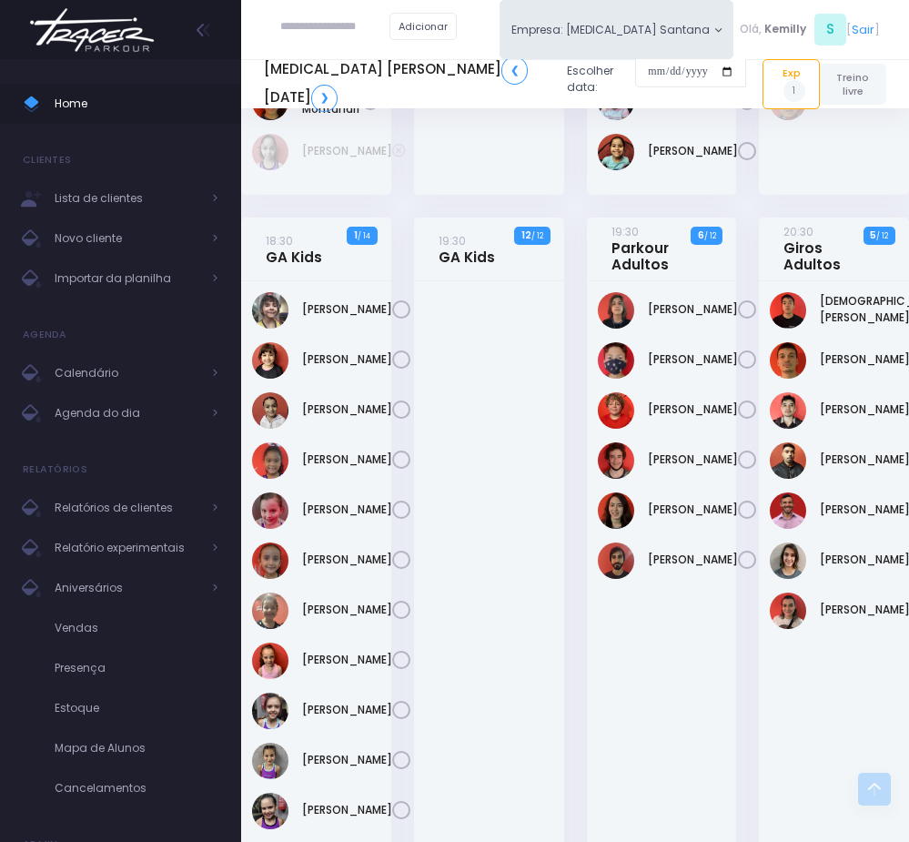
scroll to position [783, 0]
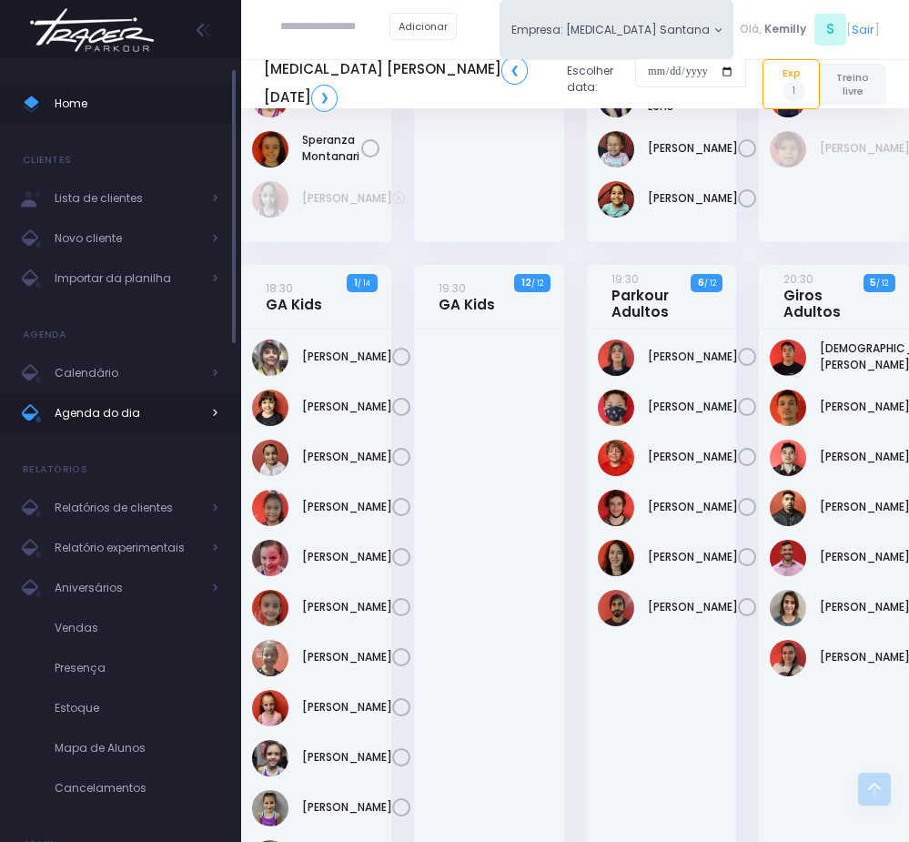
click at [96, 408] on span "Agenda do dia" at bounding box center [128, 413] width 146 height 24
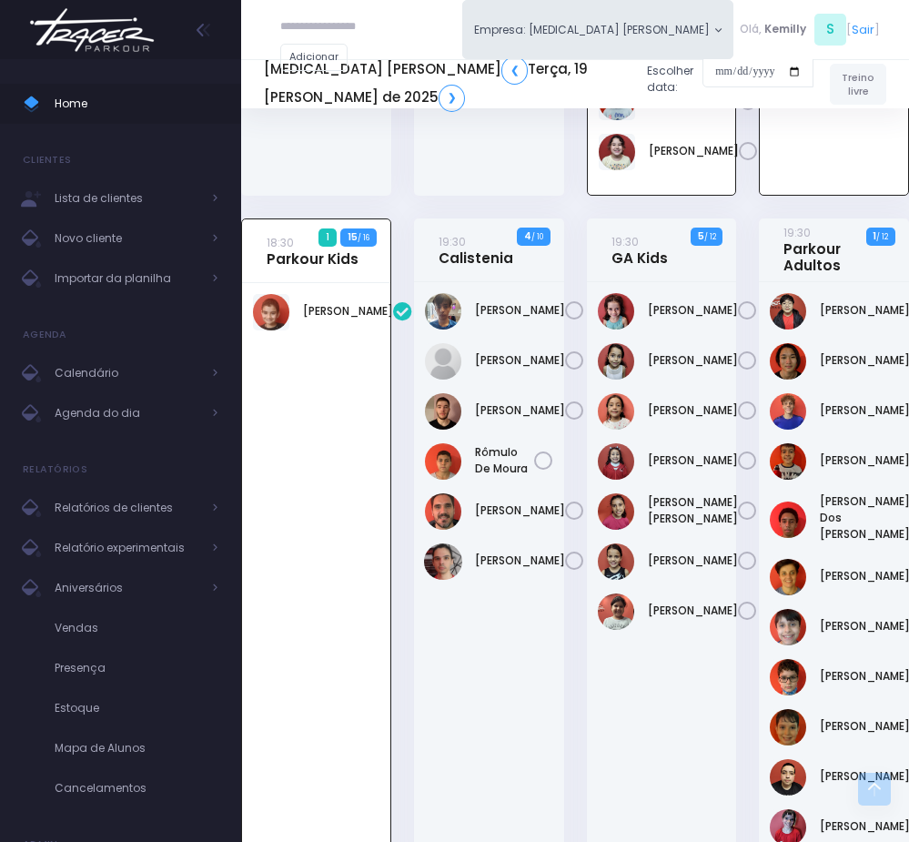
scroll to position [1142, 0]
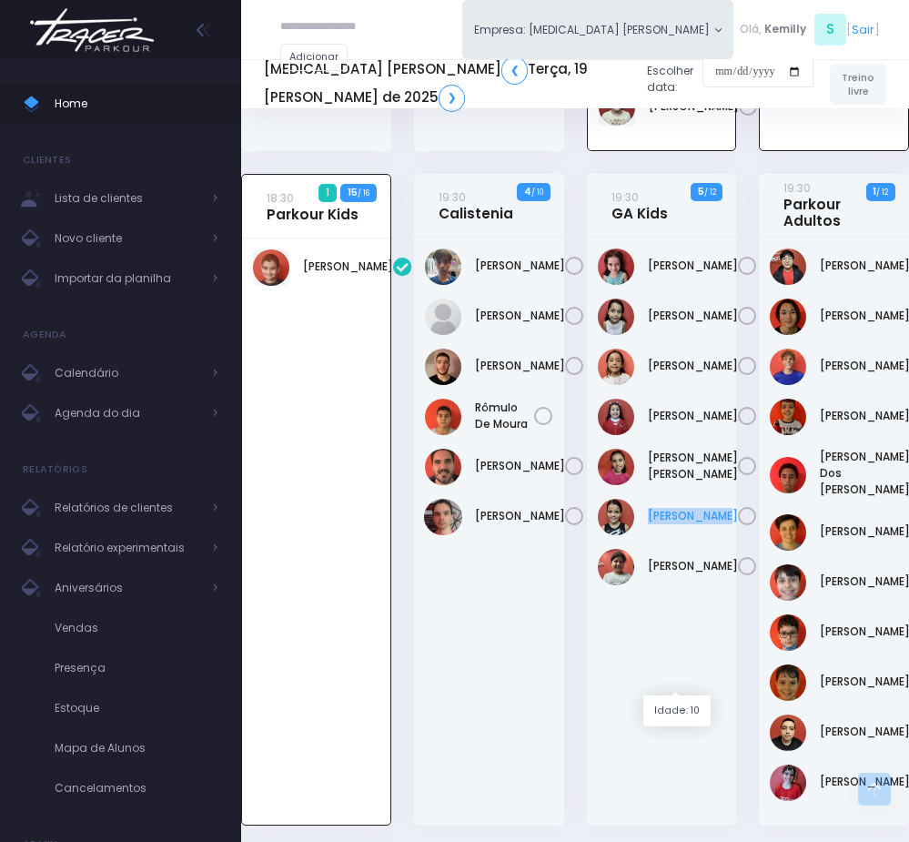
drag, startPoint x: 641, startPoint y: 655, endPoint x: 688, endPoint y: 677, distance: 51.3
click at [688, 677] on div "Manoela Mafra" at bounding box center [662, 531] width 150 height 588
copy link "Marina Bravo"
click at [664, 524] on link "Marina Bravo" at bounding box center [693, 516] width 90 height 16
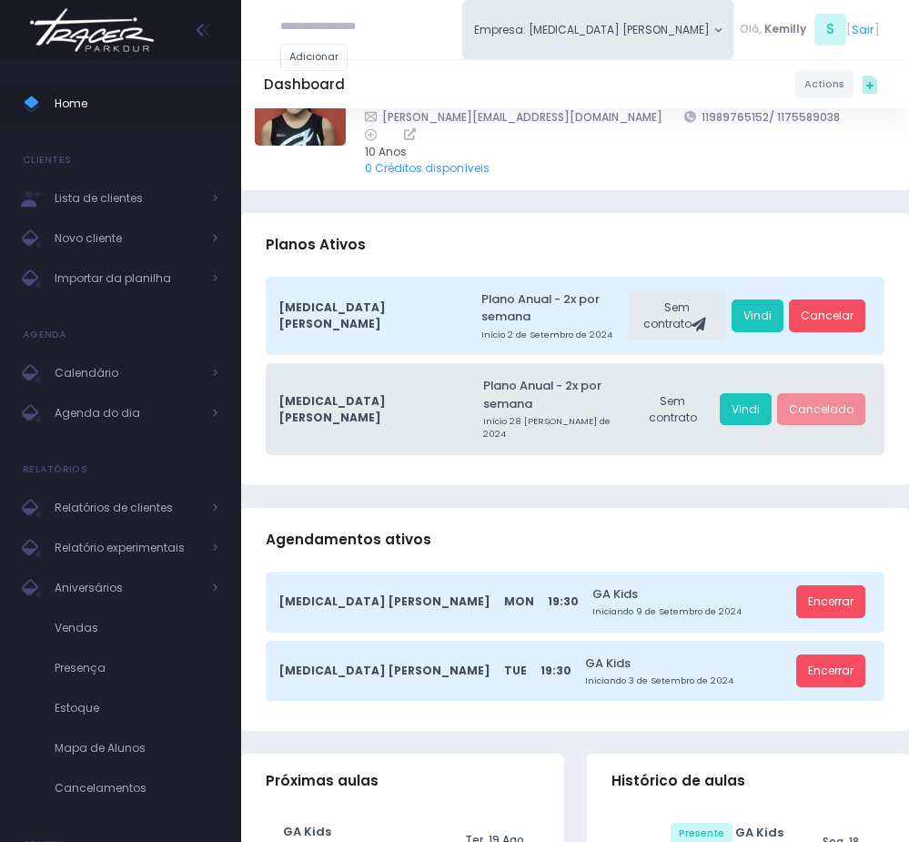
scroll to position [136, 0]
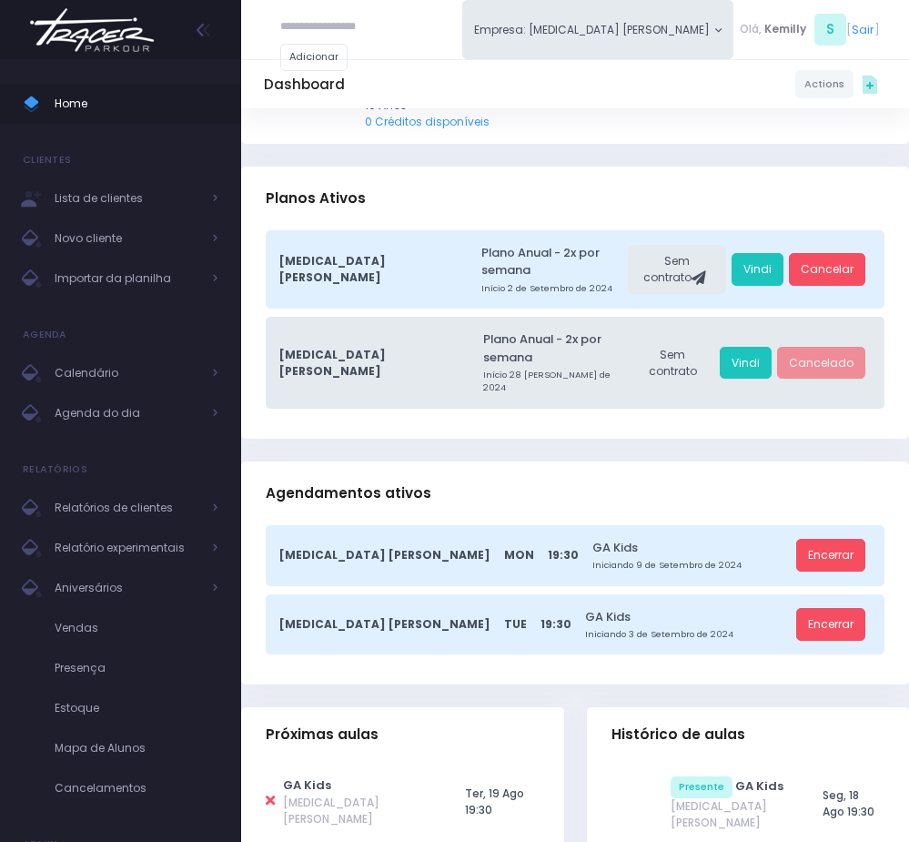
click at [268, 793] on icon at bounding box center [270, 800] width 9 height 14
type input "**********"
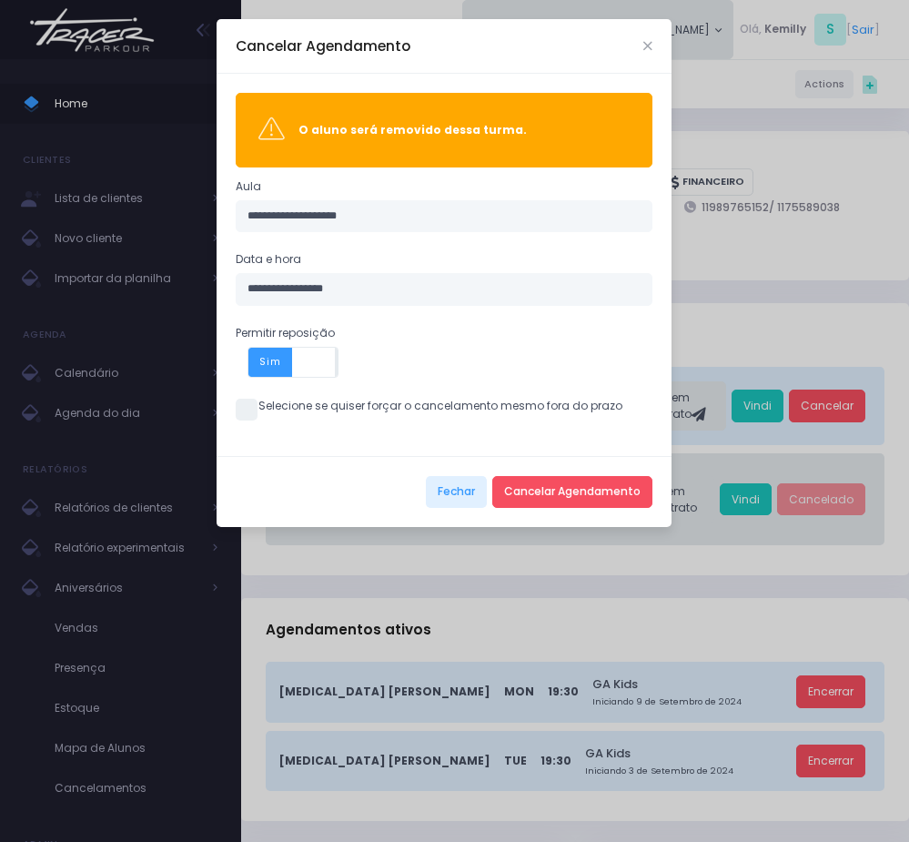
click at [248, 408] on span at bounding box center [247, 410] width 22 height 22
click at [569, 489] on button "Cancelar Agendamento" at bounding box center [572, 492] width 160 height 33
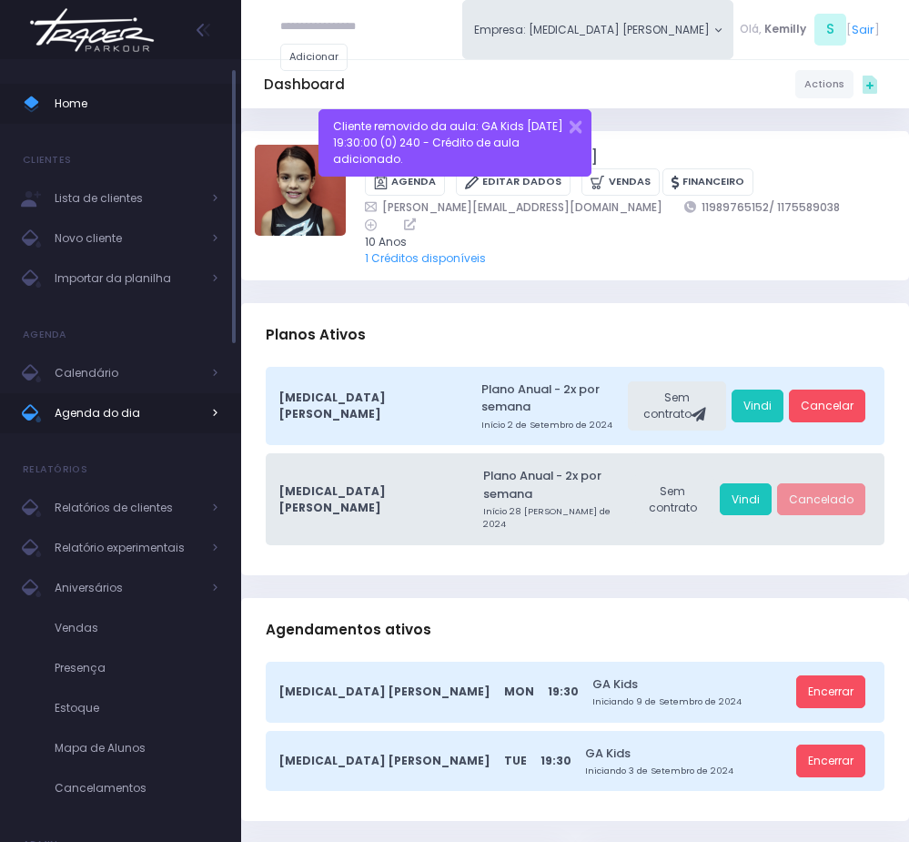
click at [93, 410] on span "Agenda do dia" at bounding box center [128, 413] width 146 height 24
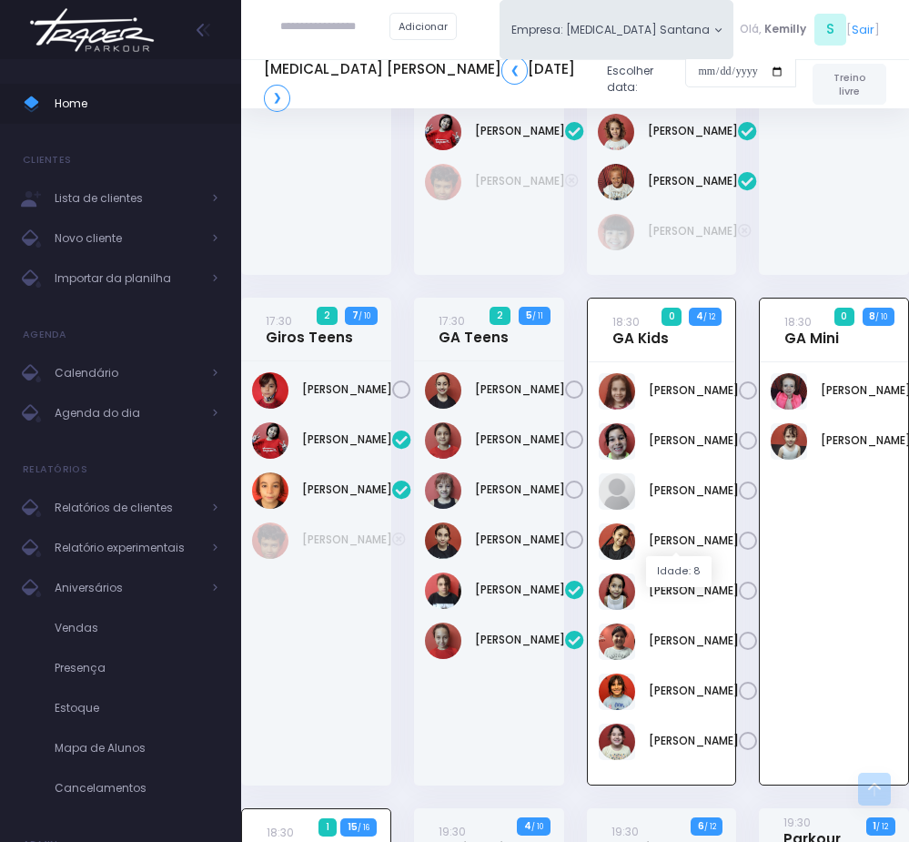
scroll to position [459, 0]
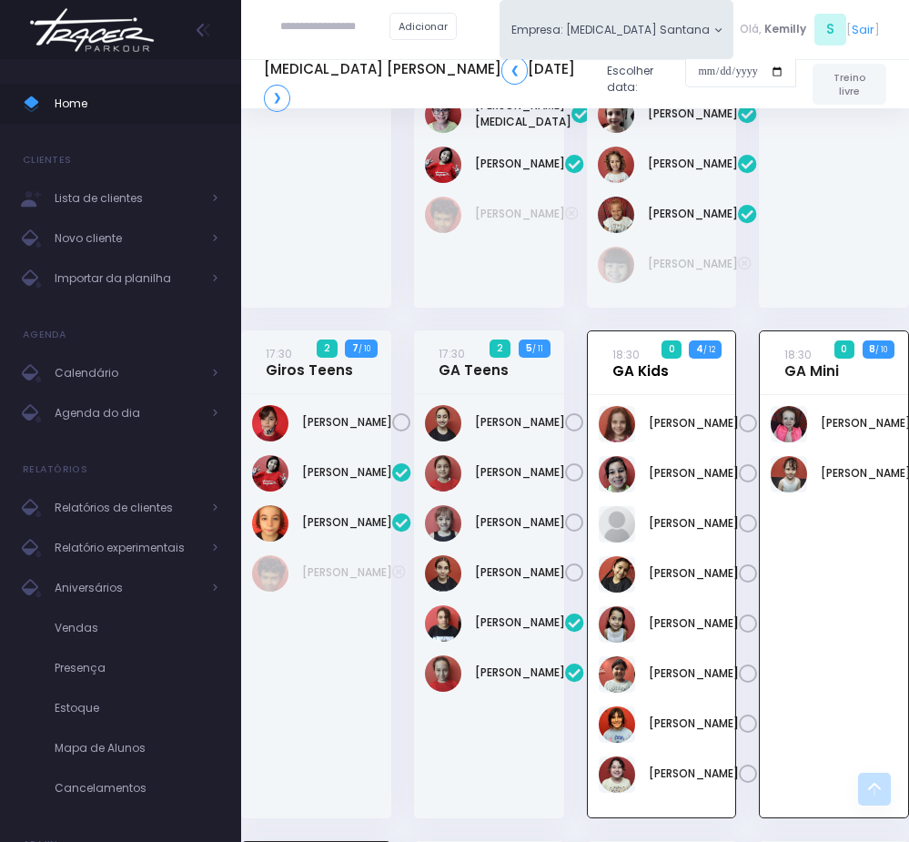
click at [637, 379] on link "18:30 GA Kids" at bounding box center [640, 363] width 56 height 34
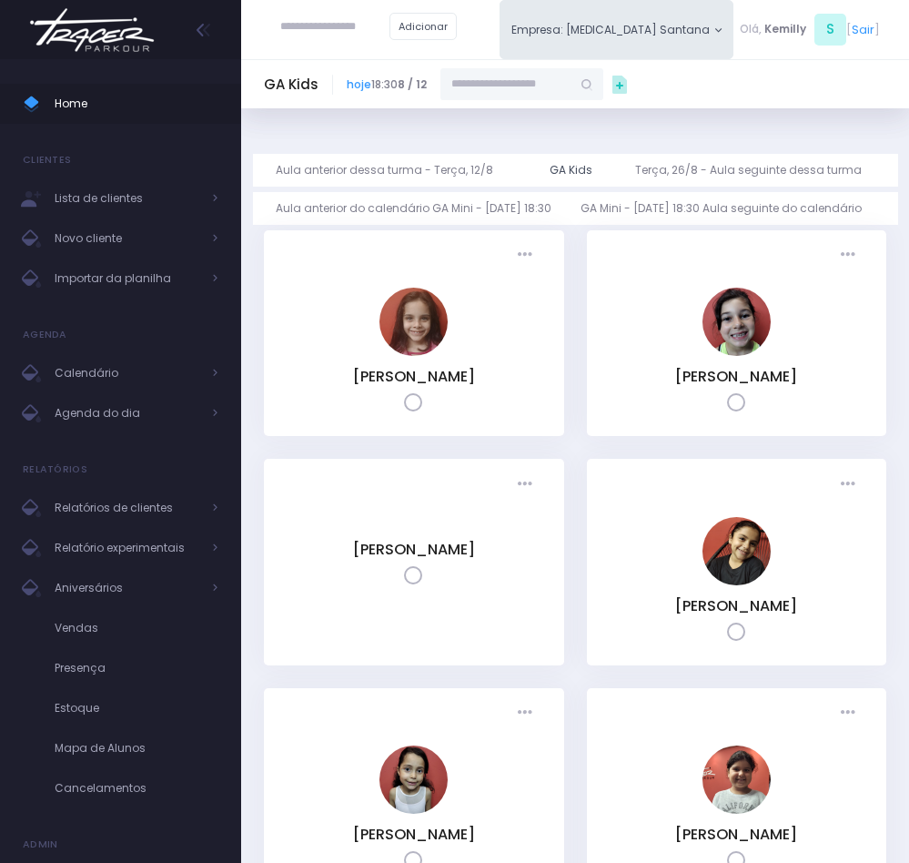
click at [536, 86] on input "text" at bounding box center [505, 84] width 131 height 33
paste input "**********"
type input "**********"
click at [487, 110] on link "Marina Bravo Tavares de Lima" at bounding box center [524, 114] width 96 height 16
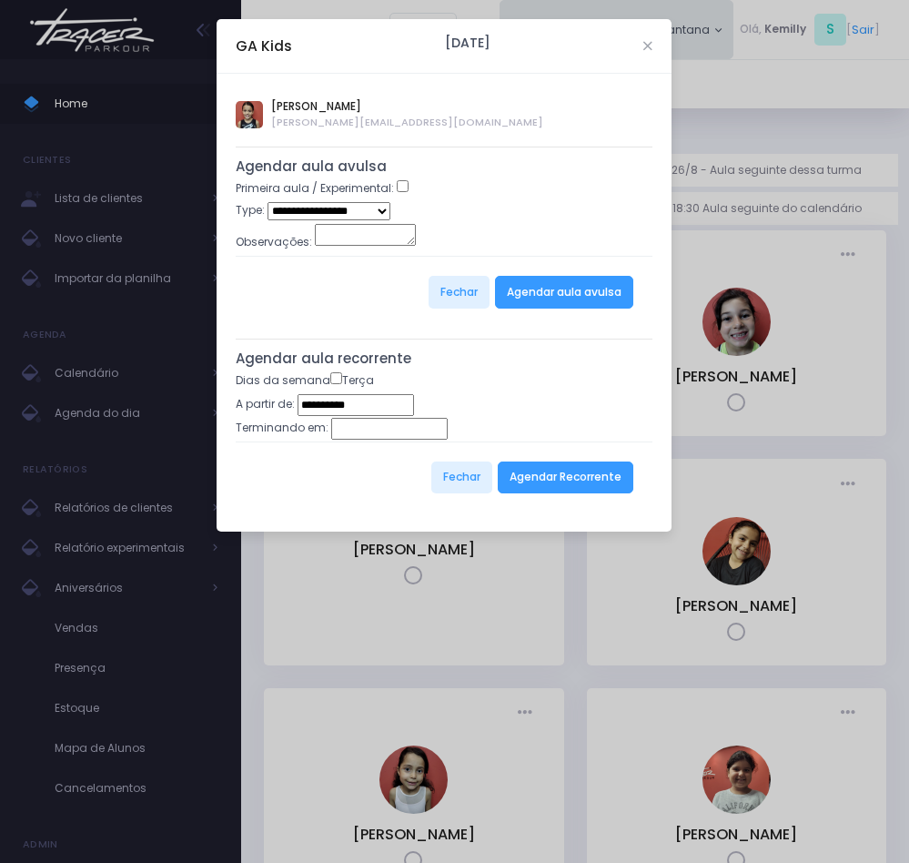
type input "**********"
drag, startPoint x: 364, startPoint y: 197, endPoint x: 363, endPoint y: 213, distance: 15.5
click at [364, 197] on label "Primeira aula / Experimental:" at bounding box center [315, 188] width 158 height 16
click at [363, 213] on select "**********" at bounding box center [328, 210] width 123 height 17
click at [352, 214] on select "**********" at bounding box center [328, 210] width 123 height 17
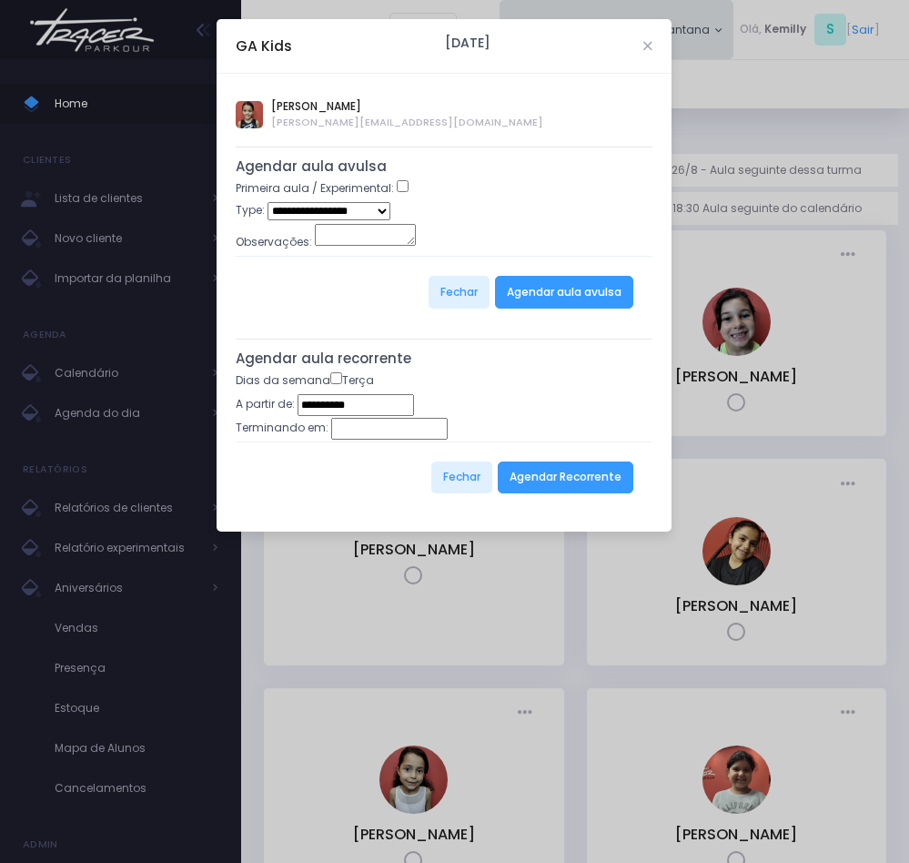
select select "*"
click at [267, 204] on select "**********" at bounding box center [328, 210] width 123 height 17
click at [554, 282] on button "Agendar aula avulsa" at bounding box center [564, 292] width 138 height 33
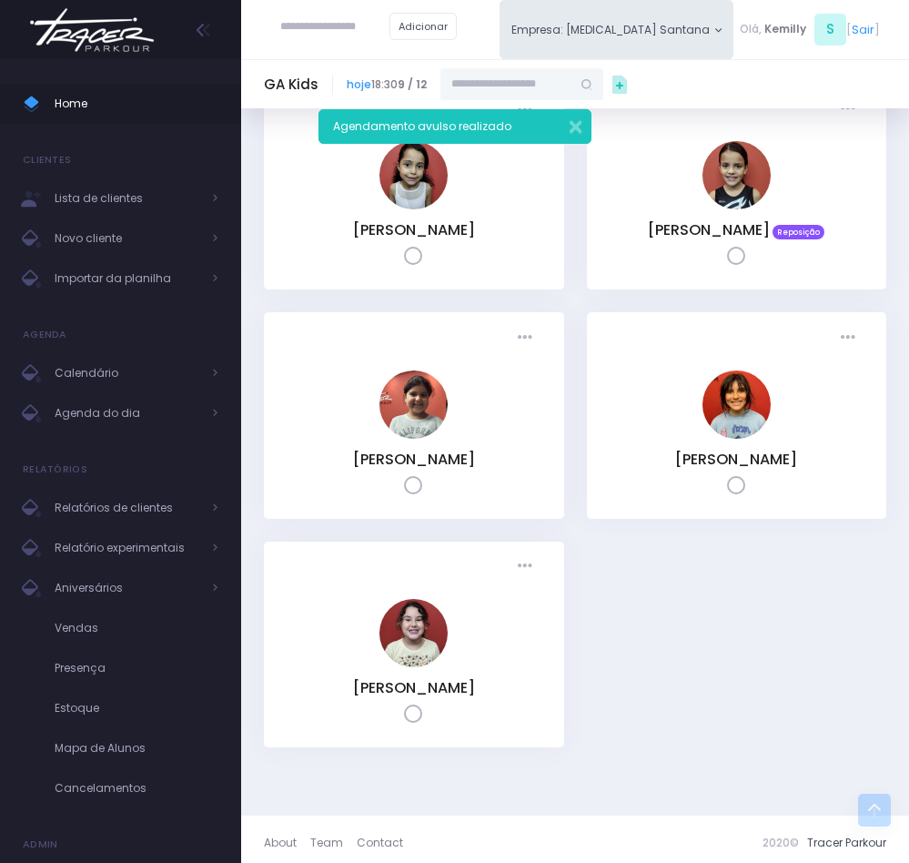
scroll to position [637, 0]
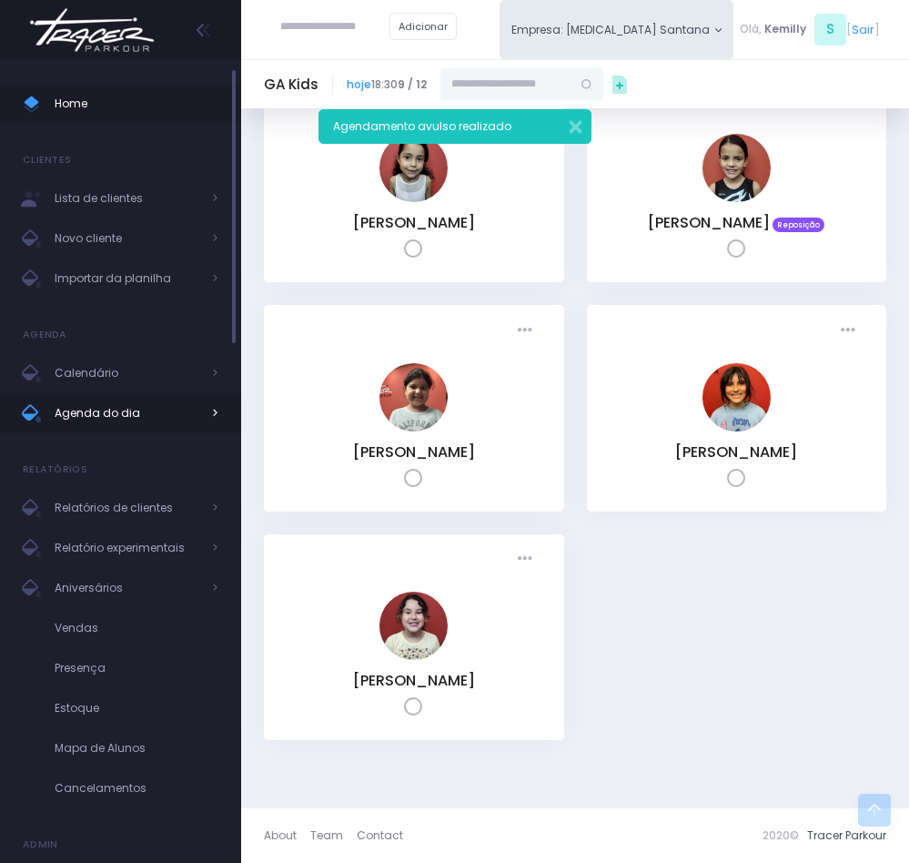
click at [131, 405] on span "Agenda do dia" at bounding box center [128, 413] width 146 height 24
